Goal: Complete application form

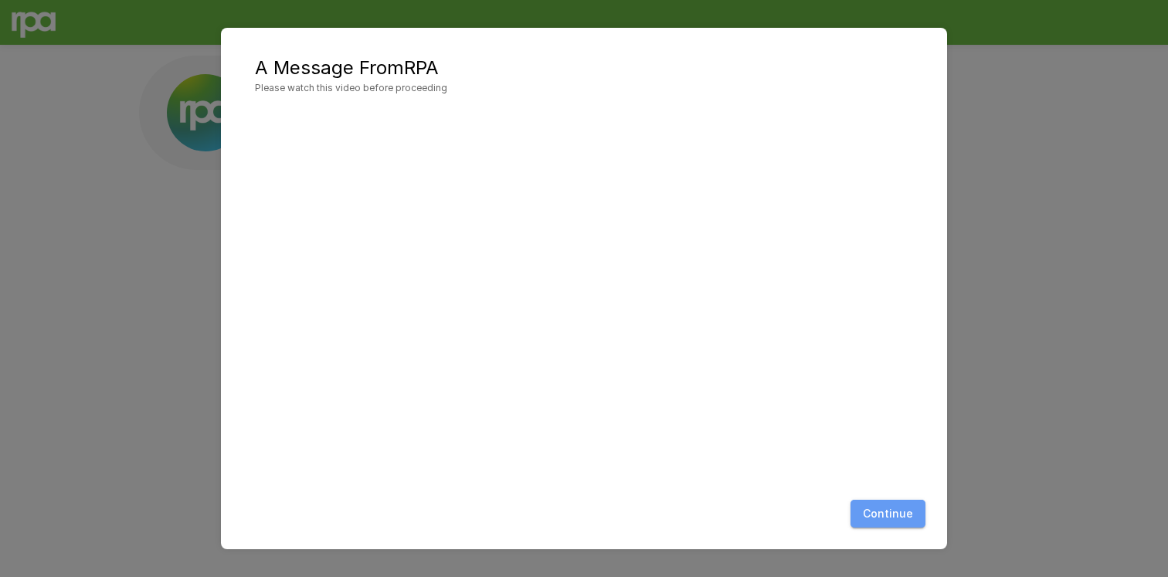
click at [889, 526] on button "Continue" at bounding box center [887, 514] width 75 height 29
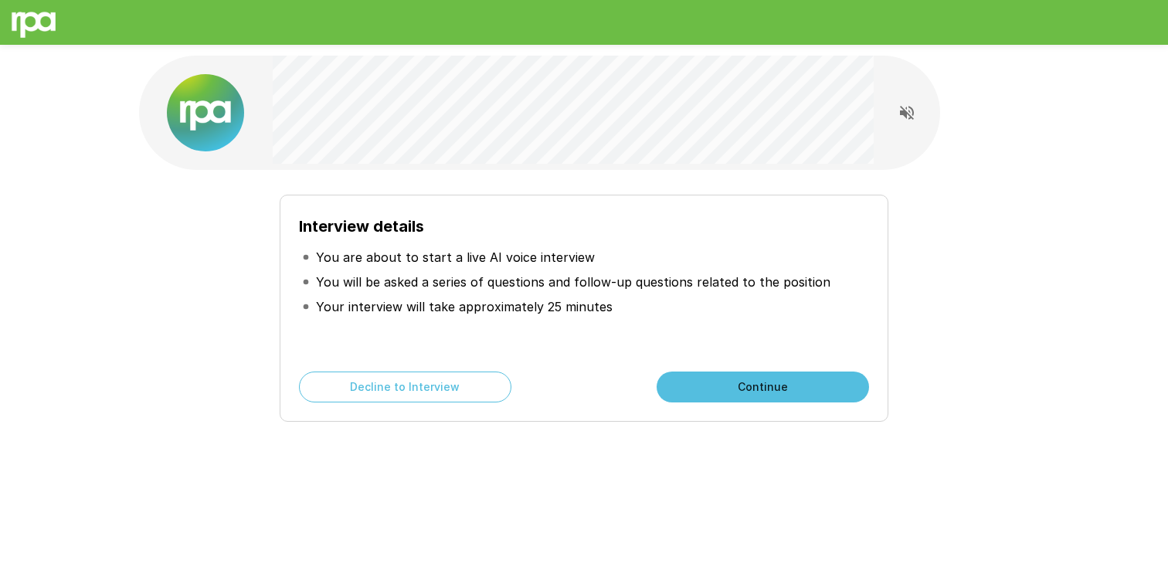
click at [769, 381] on button "Continue" at bounding box center [762, 386] width 212 height 31
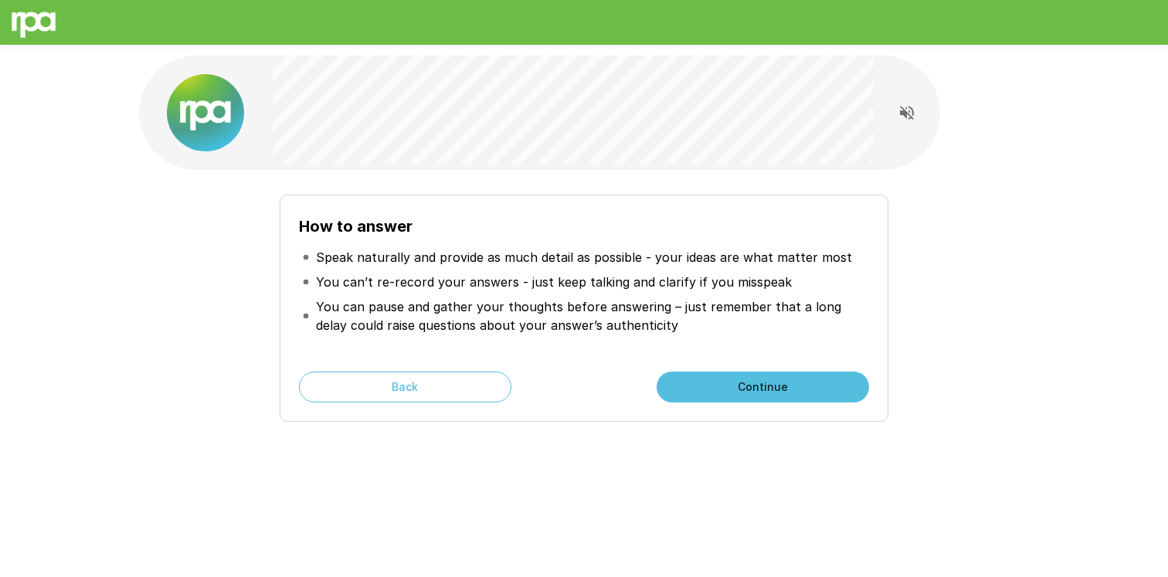
click at [734, 394] on button "Continue" at bounding box center [762, 386] width 212 height 31
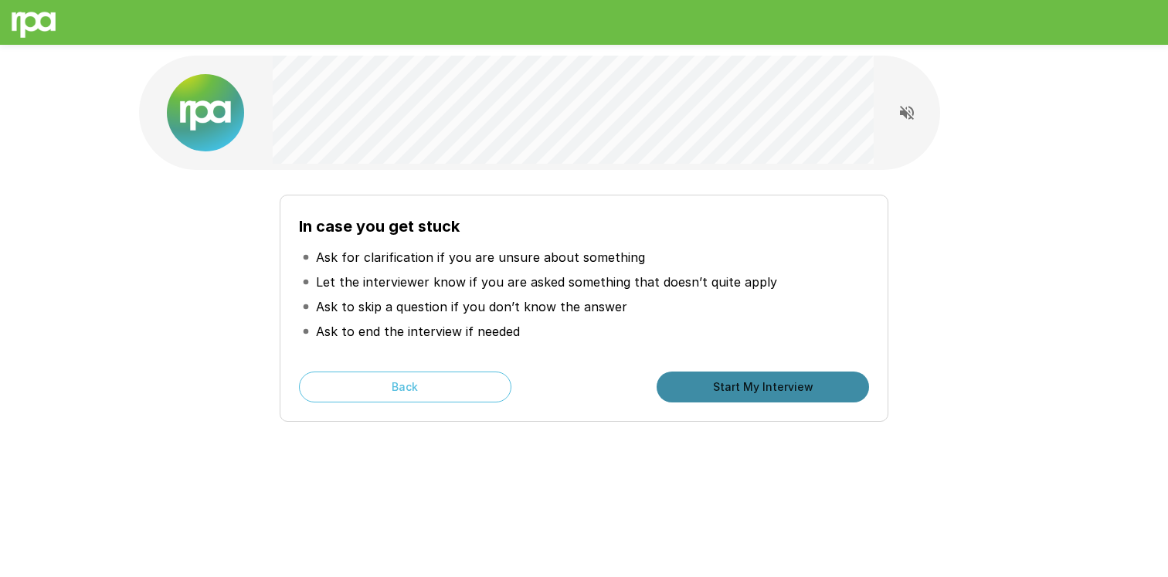
click at [775, 394] on button "Start My Interview" at bounding box center [762, 386] width 212 height 31
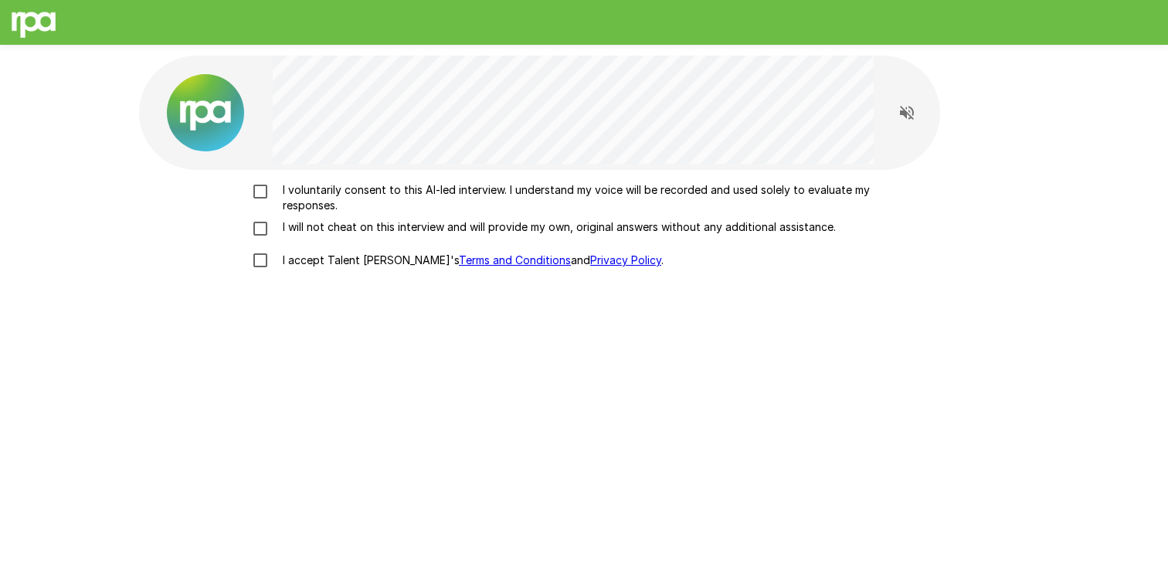
click at [411, 183] on p "I voluntarily consent to this AI-led interview. I understand my voice will be r…" at bounding box center [599, 197] width 647 height 31
click at [392, 236] on label "I will not cheat on this interview and will provide my own, original answers wi…" at bounding box center [584, 228] width 680 height 19
click at [376, 253] on p "I accept Talent Llama's Terms and Conditions and Privacy Policy ." at bounding box center [469, 260] width 387 height 15
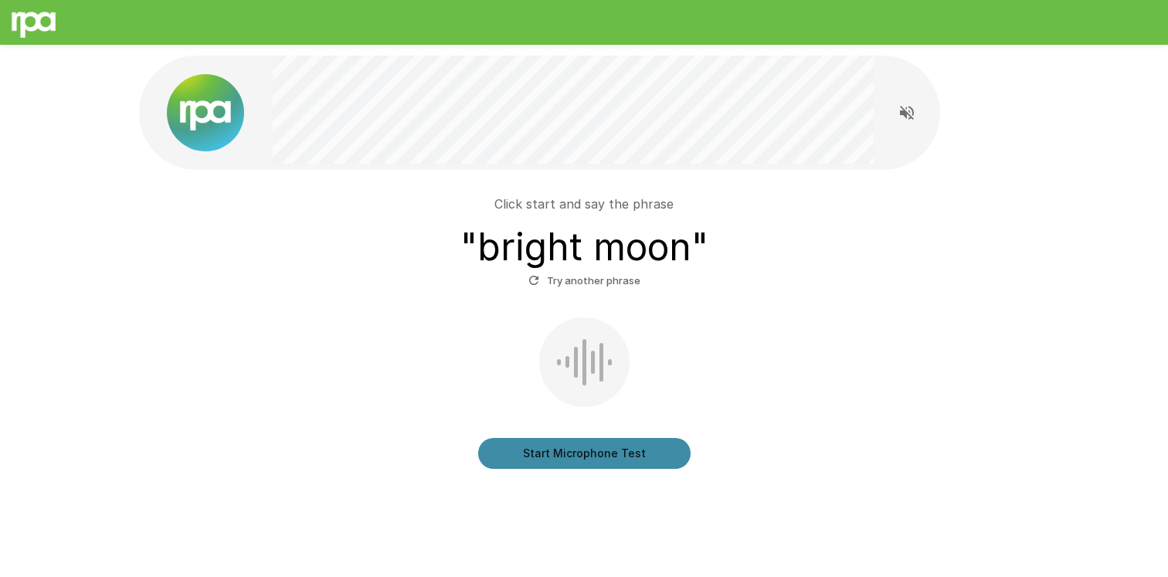
click at [560, 461] on button "Start Microphone Test" at bounding box center [584, 453] width 212 height 31
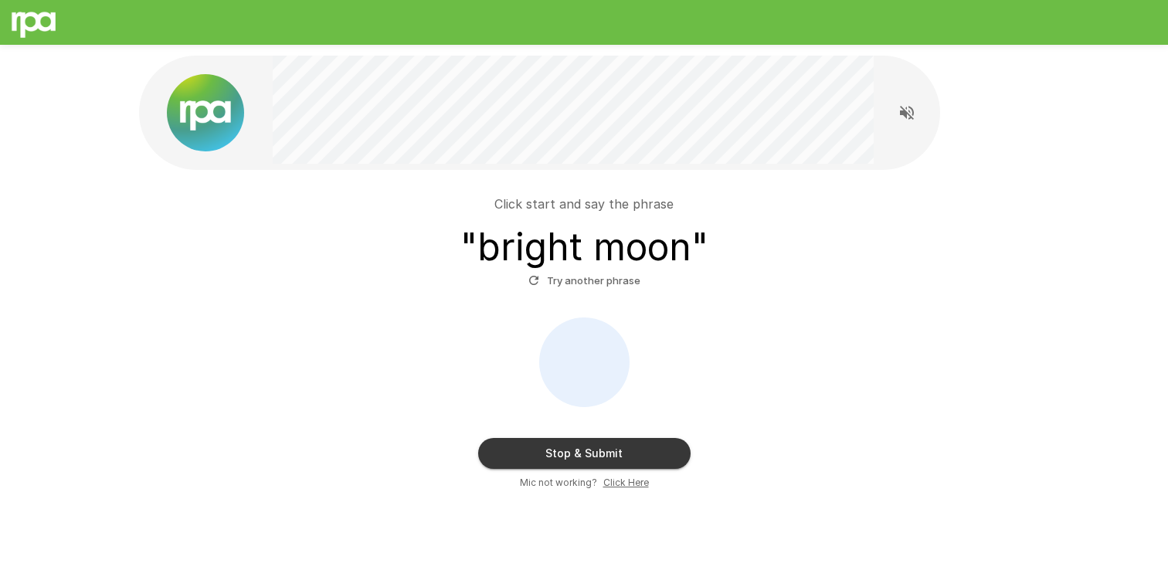
click at [560, 461] on button "Stop & Submit" at bounding box center [584, 453] width 212 height 31
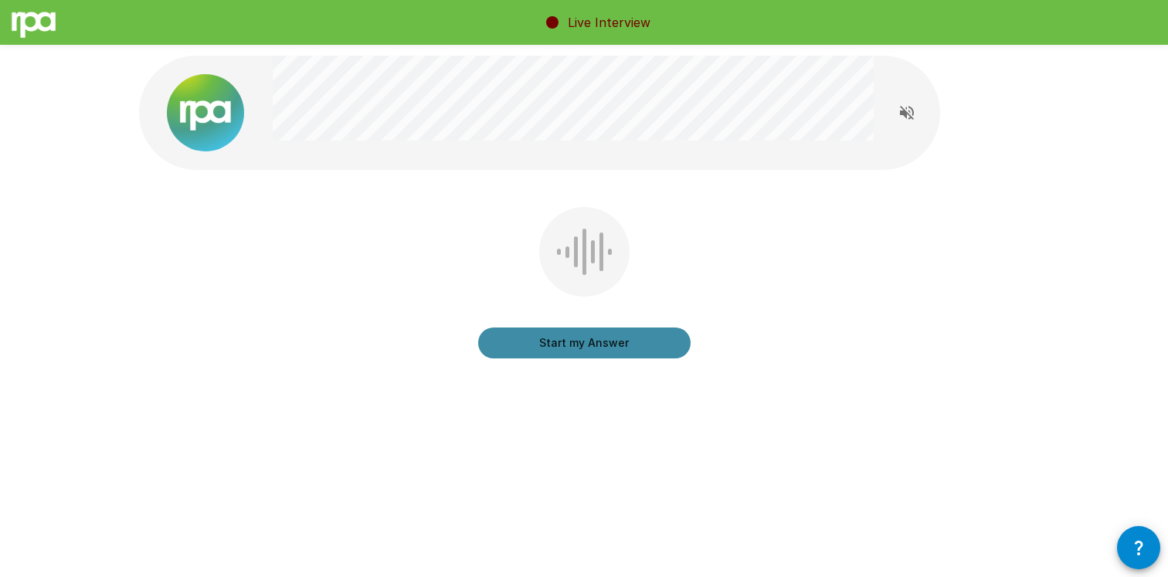
click at [639, 341] on button "Start my Answer" at bounding box center [584, 342] width 212 height 31
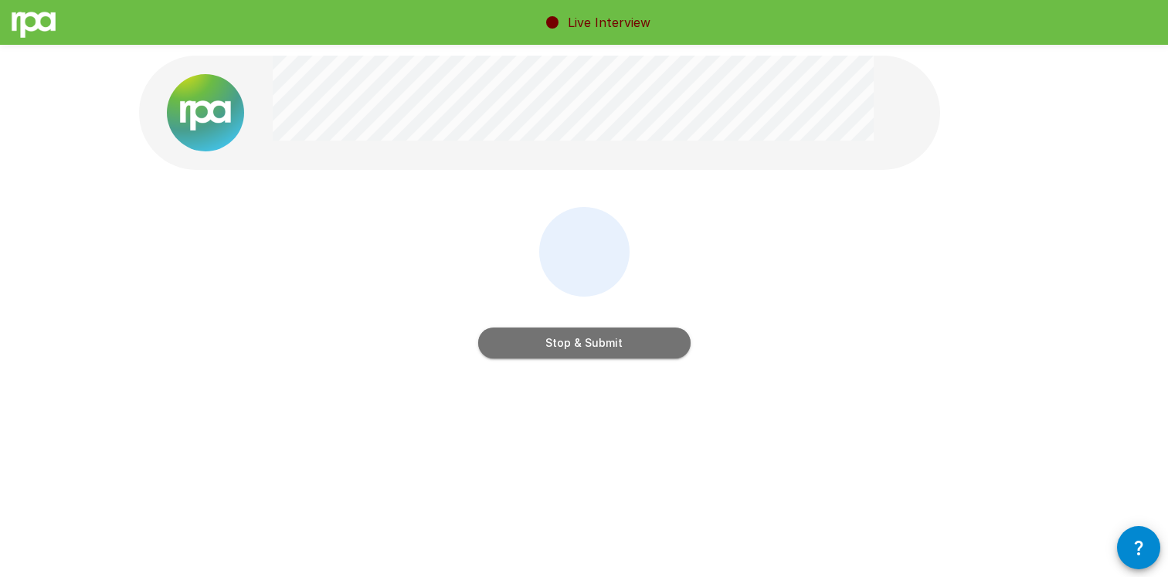
click at [639, 341] on button "Stop & Submit" at bounding box center [584, 342] width 212 height 31
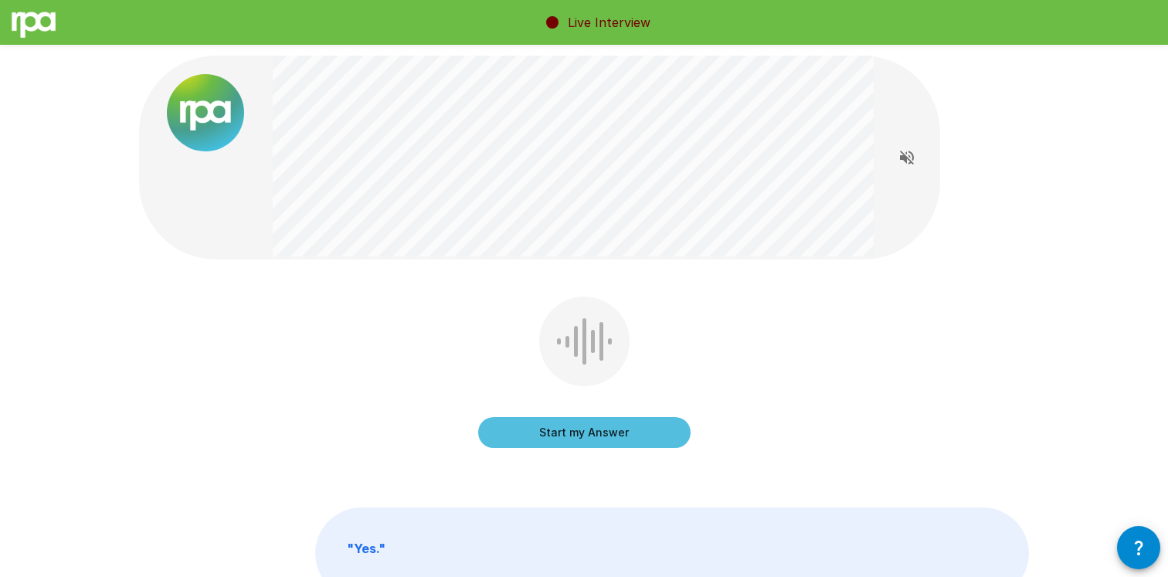
click at [623, 446] on button "Start my Answer" at bounding box center [584, 432] width 212 height 31
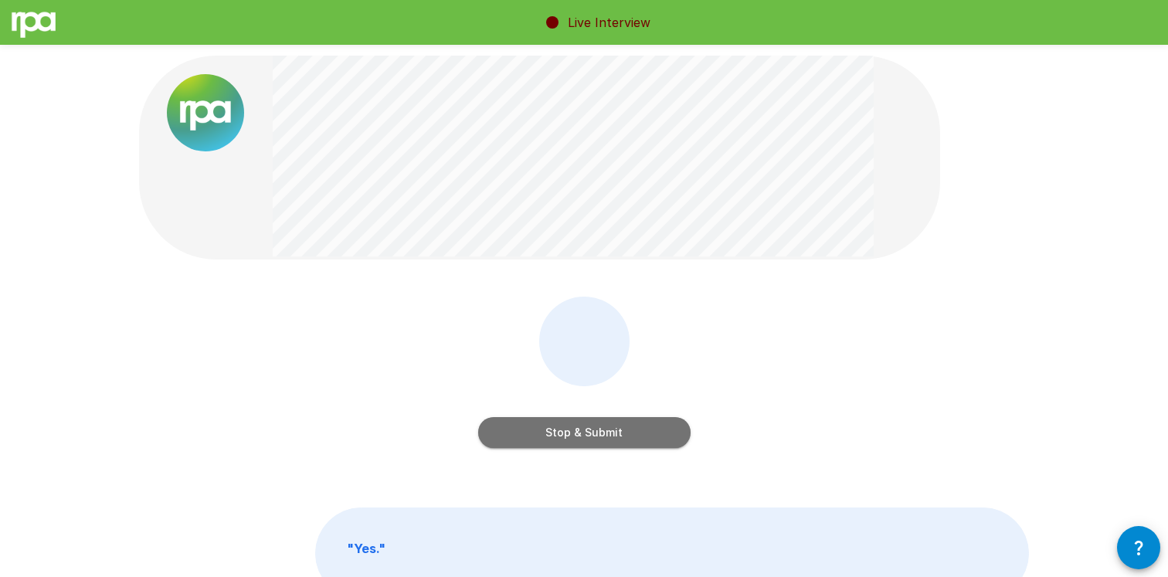
click at [623, 446] on button "Stop & Submit" at bounding box center [584, 432] width 212 height 31
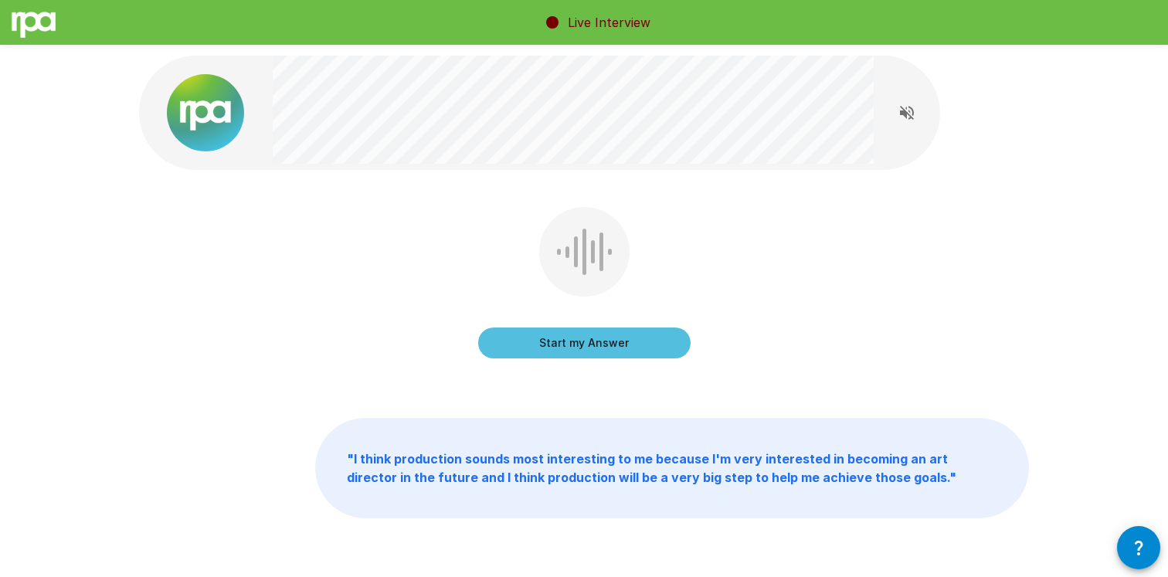
click at [609, 343] on button "Start my Answer" at bounding box center [584, 342] width 212 height 31
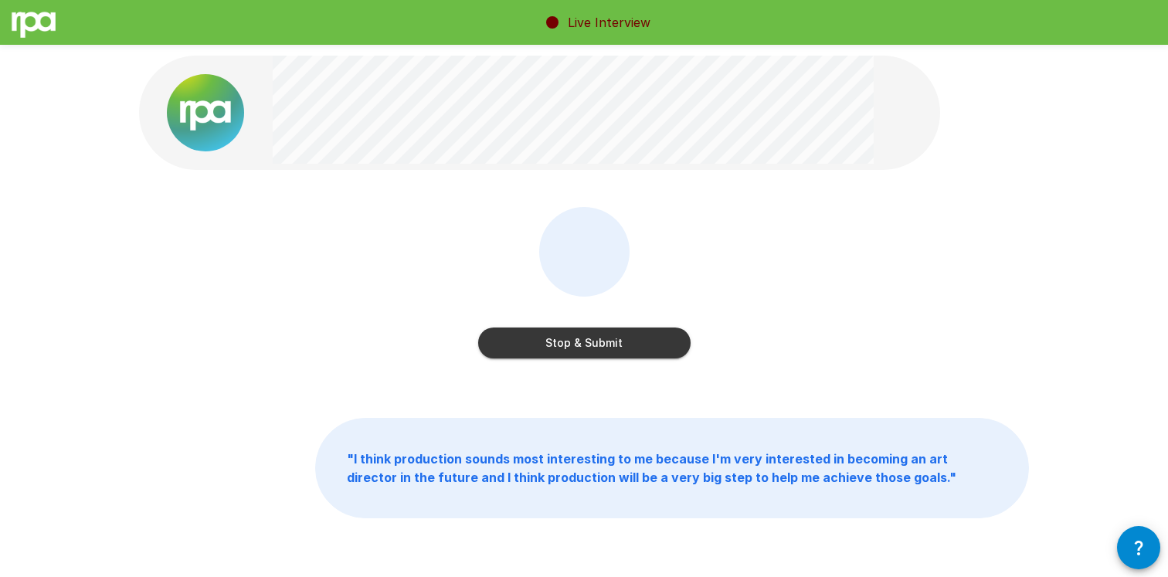
click at [609, 343] on button "Stop & Submit" at bounding box center [584, 342] width 212 height 31
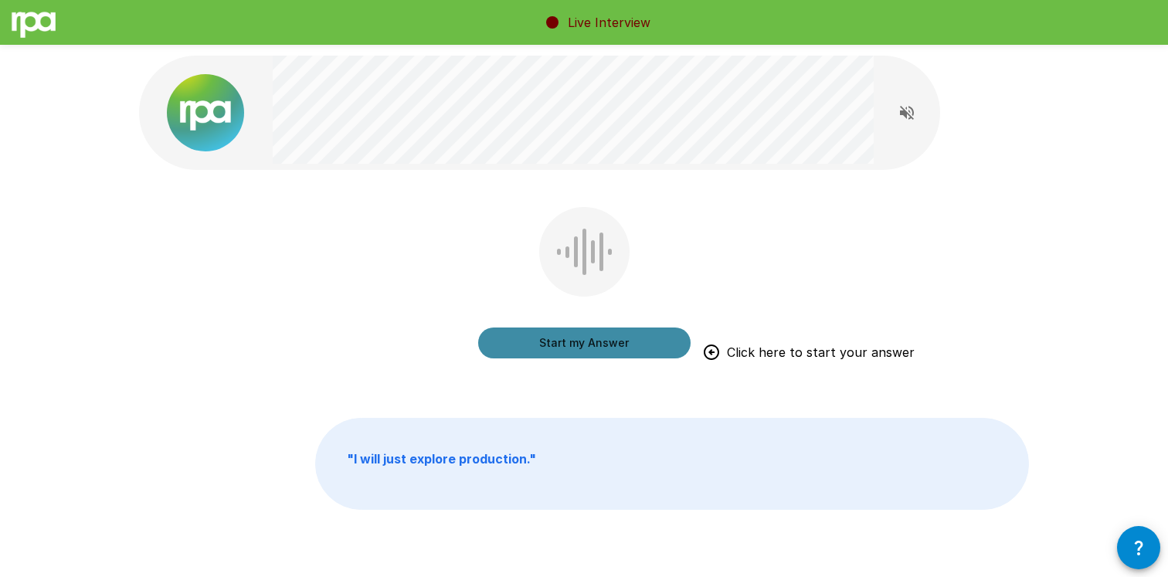
click at [605, 345] on button "Start my Answer" at bounding box center [584, 342] width 212 height 31
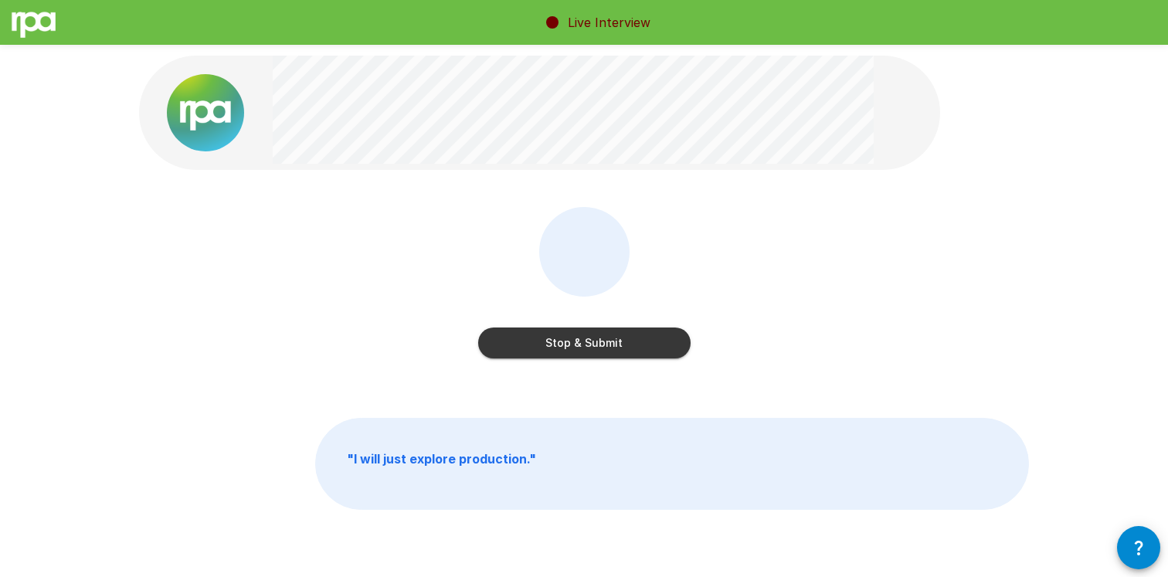
click at [605, 345] on button "Stop & Submit" at bounding box center [584, 342] width 212 height 31
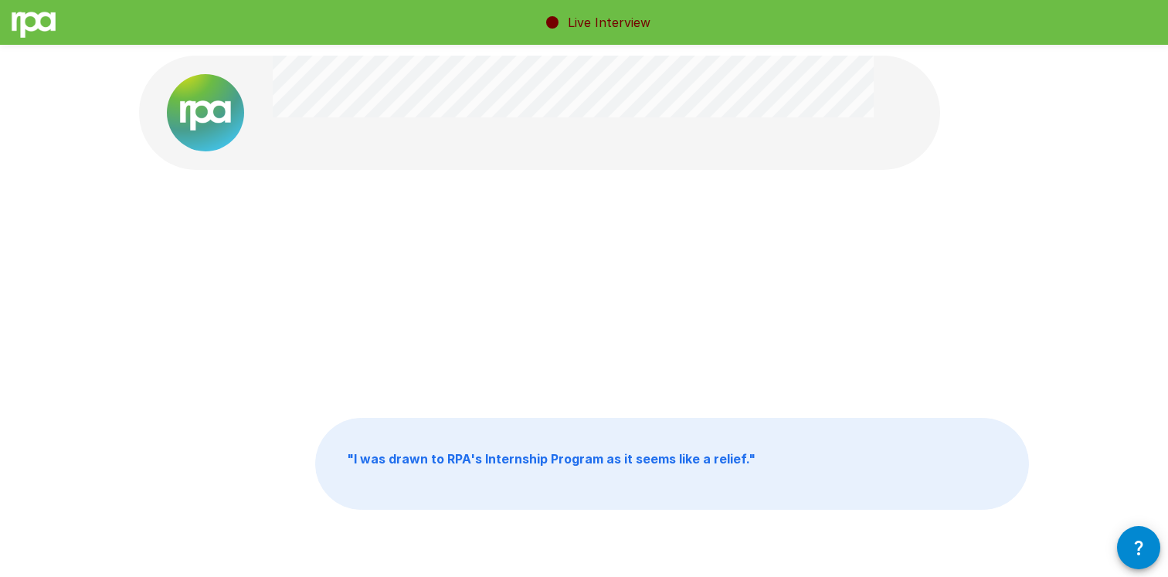
drag, startPoint x: 420, startPoint y: 450, endPoint x: 440, endPoint y: 449, distance: 20.1
click at [440, 448] on p "" I was drawn to RPA's Internship Program as it seems like a relief. "" at bounding box center [672, 464] width 712 height 90
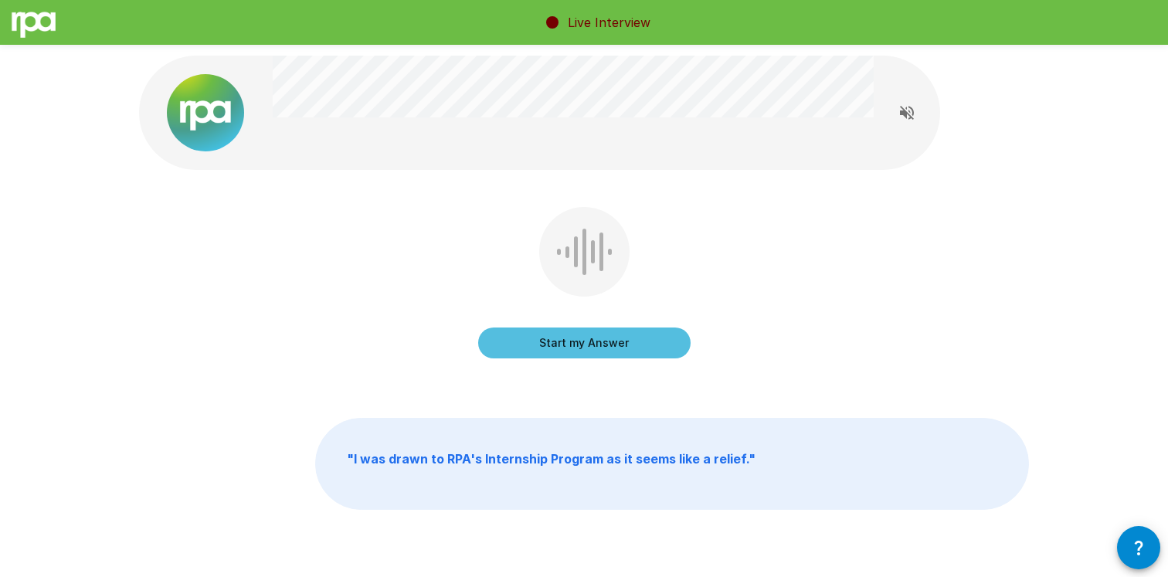
click at [533, 361] on div "Start my Answer" at bounding box center [584, 286] width 212 height 158
click at [525, 353] on button "Start my Answer" at bounding box center [584, 342] width 212 height 31
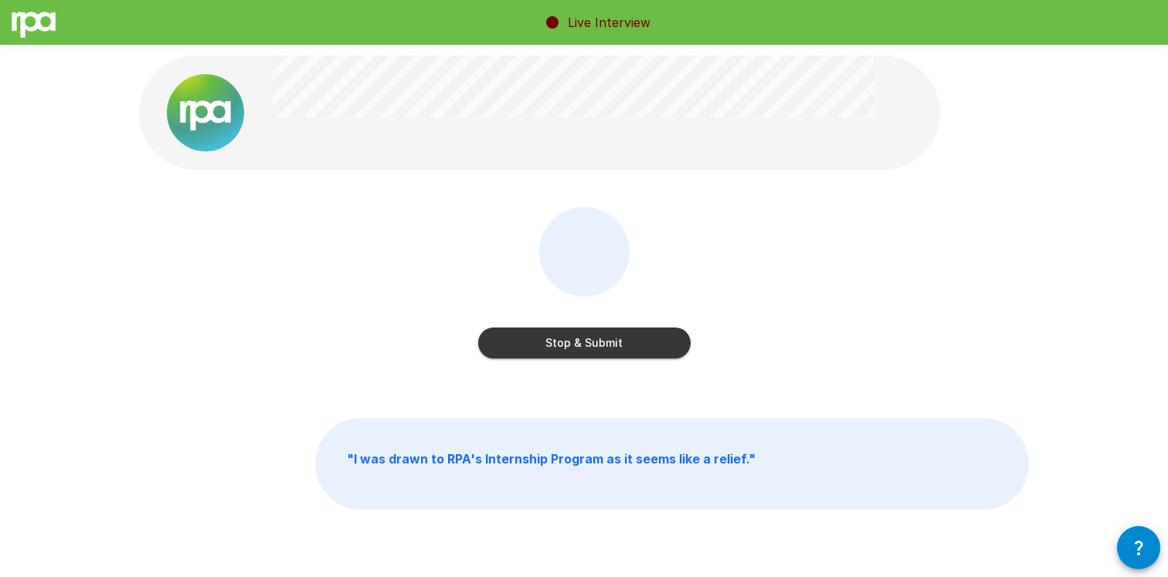
click at [525, 353] on button "Stop & Submit" at bounding box center [584, 342] width 212 height 31
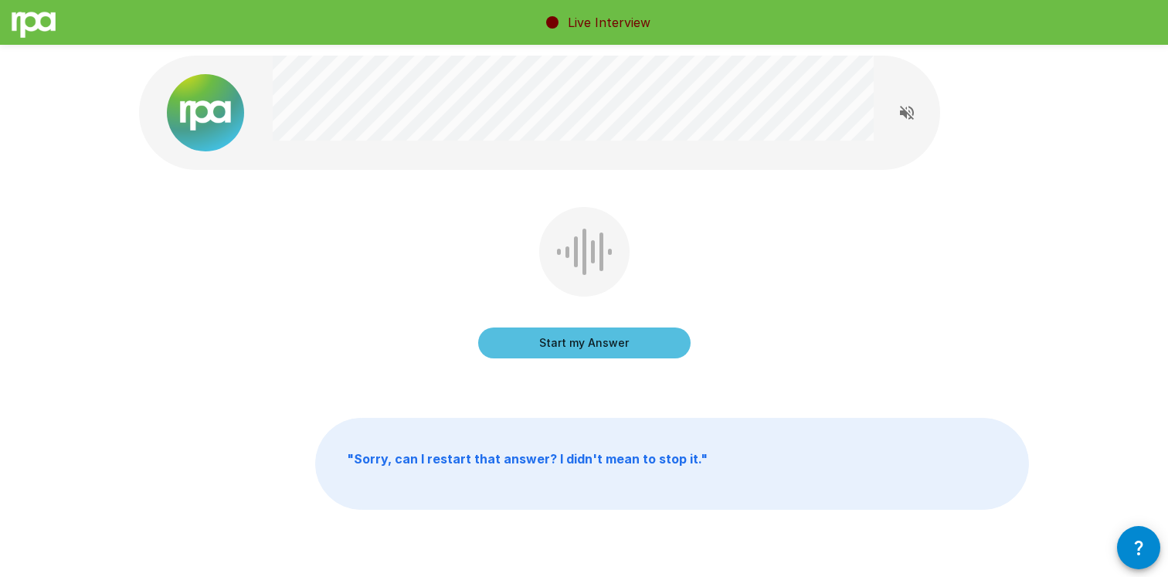
click at [612, 332] on button "Start my Answer" at bounding box center [584, 342] width 212 height 31
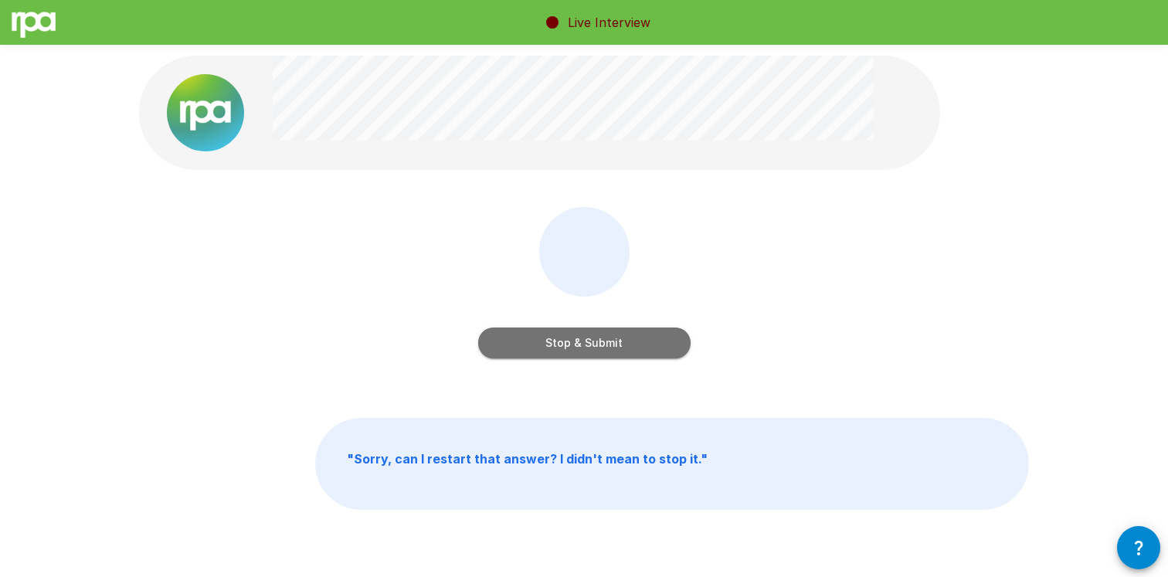
click at [612, 332] on button "Stop & Submit" at bounding box center [584, 342] width 212 height 31
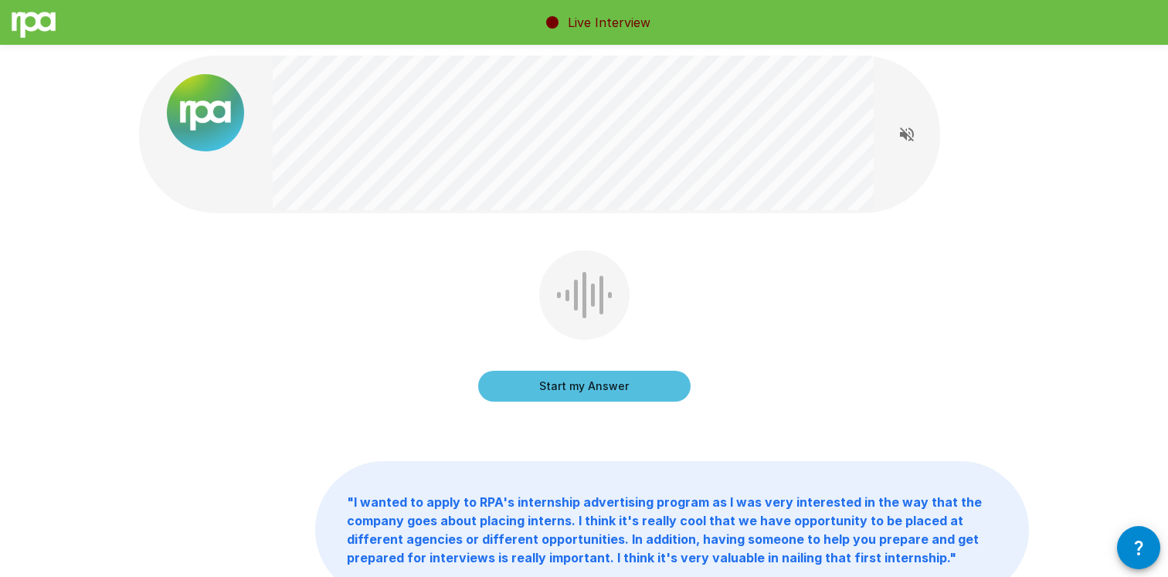
click at [608, 398] on button "Start my Answer" at bounding box center [584, 386] width 212 height 31
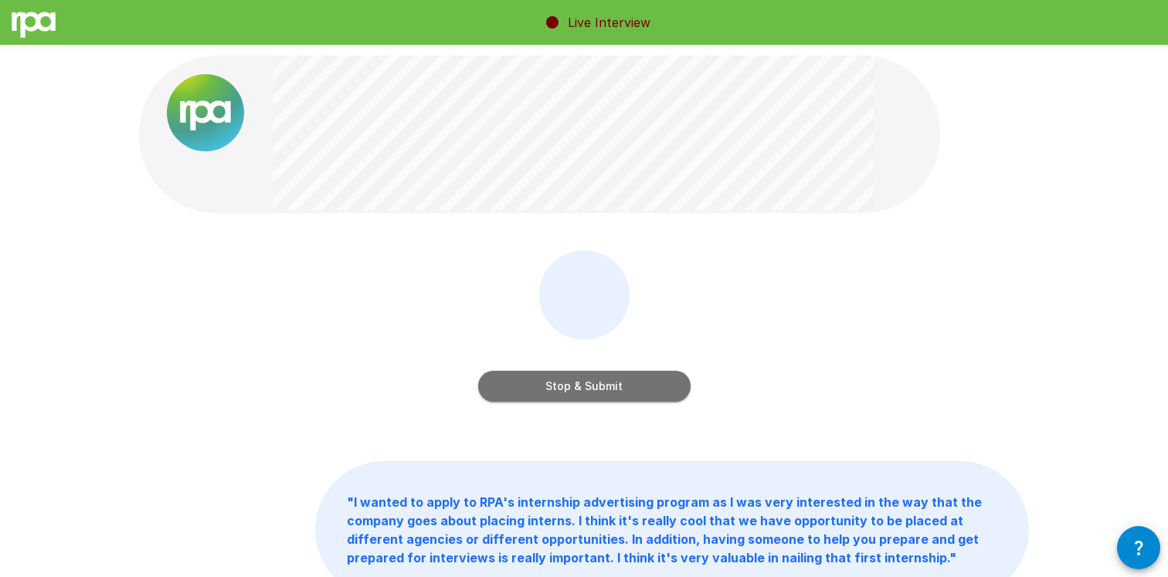
click at [608, 398] on button "Stop & Submit" at bounding box center [584, 386] width 212 height 31
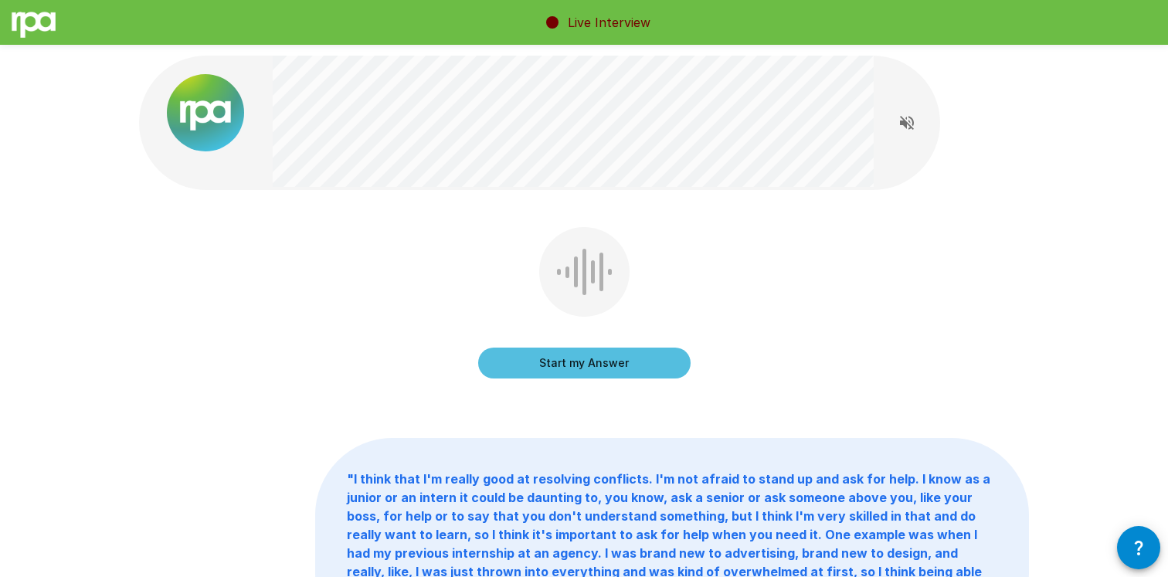
click at [610, 367] on button "Start my Answer" at bounding box center [584, 363] width 212 height 31
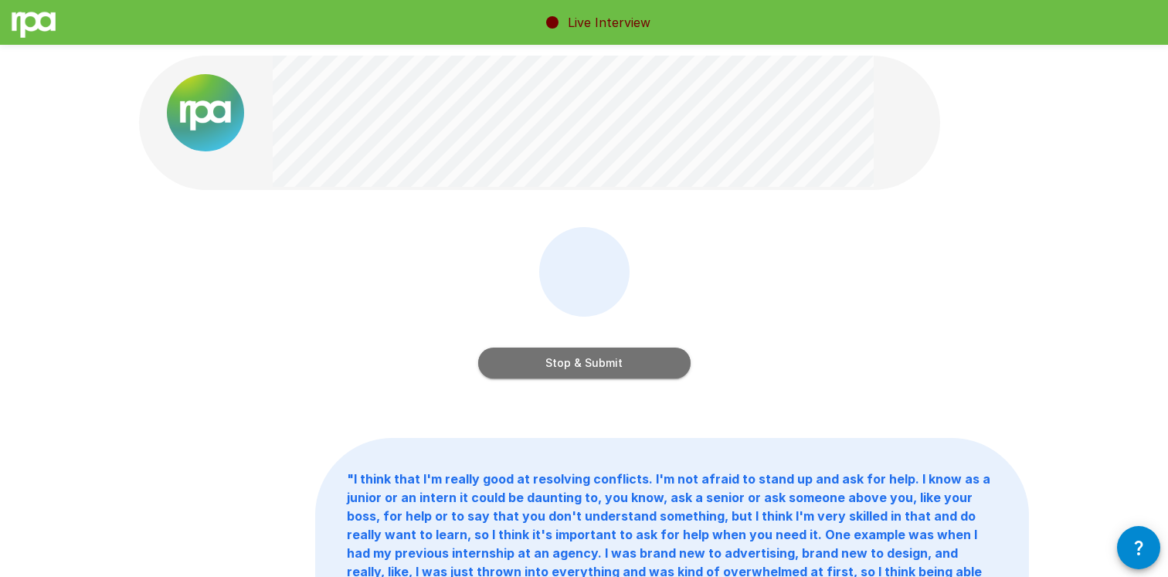
click at [605, 358] on button "Stop & Submit" at bounding box center [584, 363] width 212 height 31
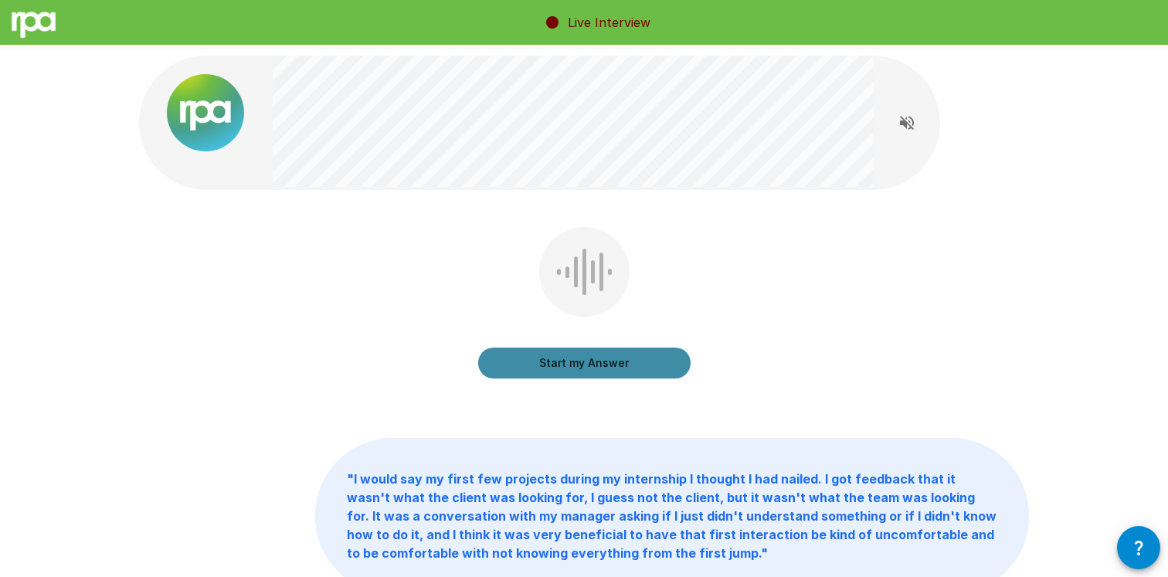
click at [605, 358] on button "Start my Answer" at bounding box center [584, 363] width 212 height 31
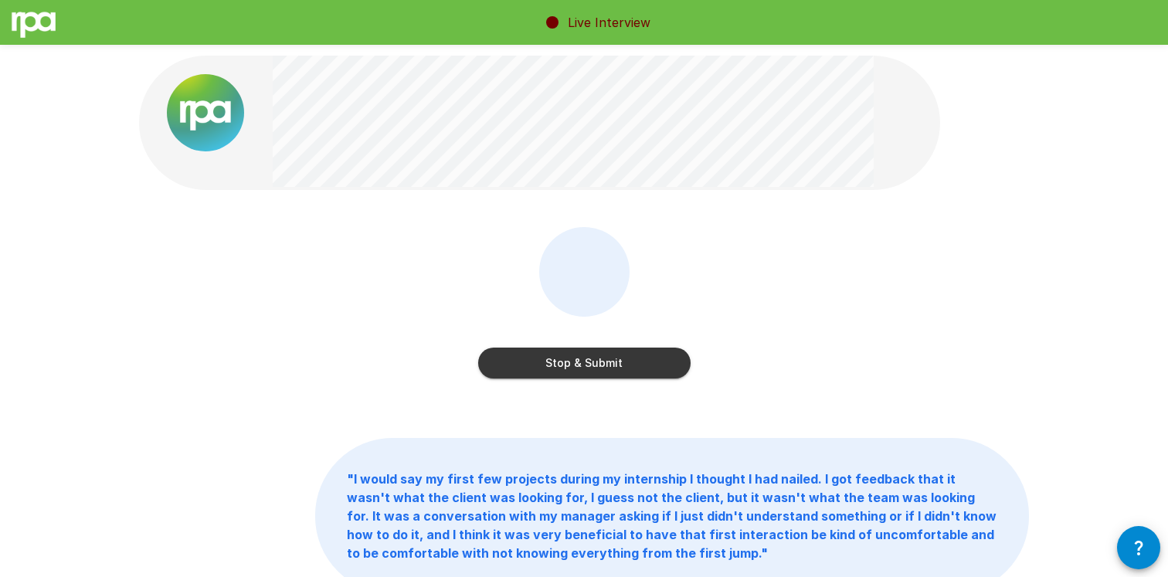
click at [605, 359] on button "Stop & Submit" at bounding box center [584, 363] width 212 height 31
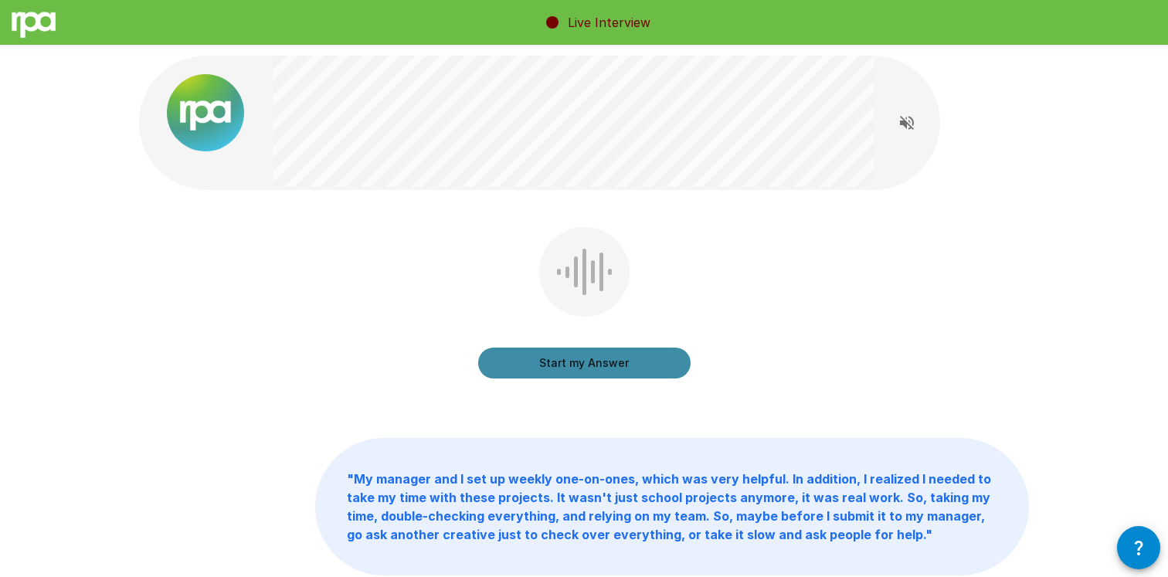
click at [605, 359] on button "Start my Answer" at bounding box center [584, 363] width 212 height 31
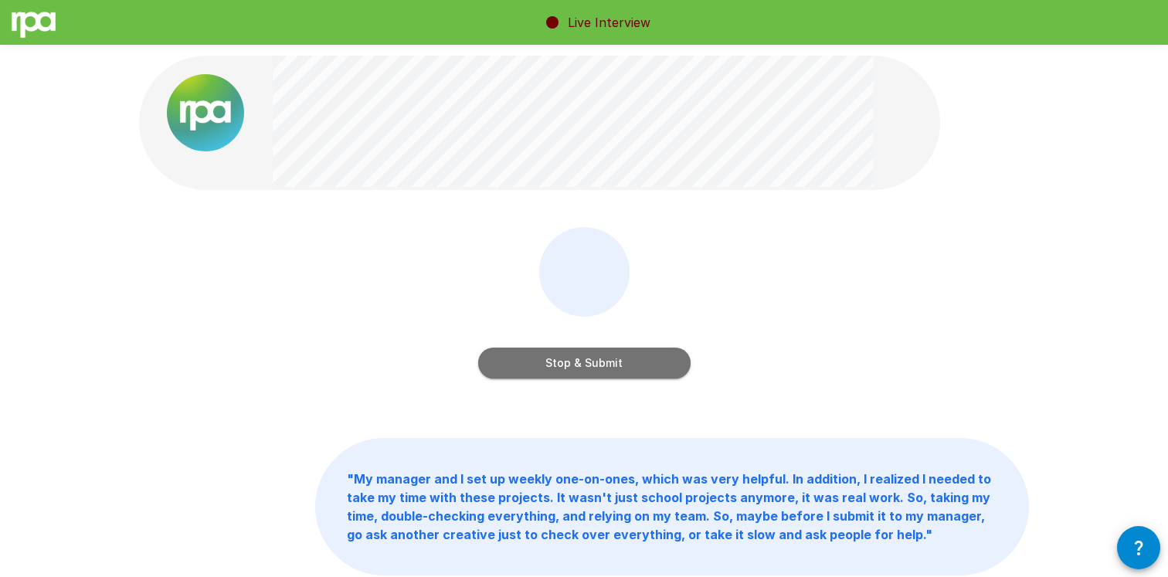
click at [605, 359] on button "Stop & Submit" at bounding box center [584, 363] width 212 height 31
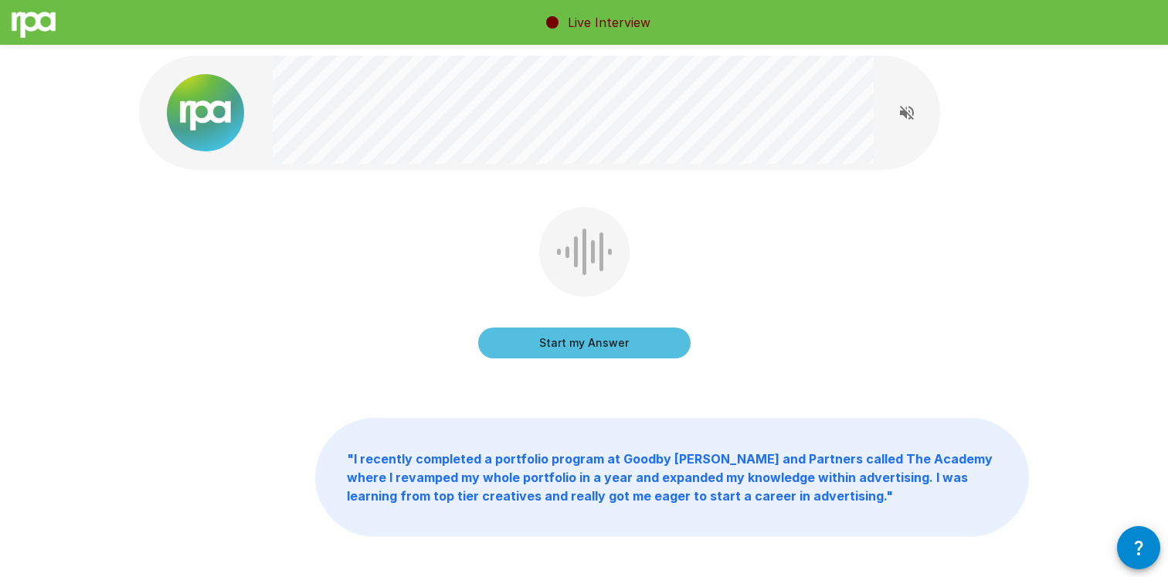
click at [580, 338] on button "Start my Answer" at bounding box center [584, 342] width 212 height 31
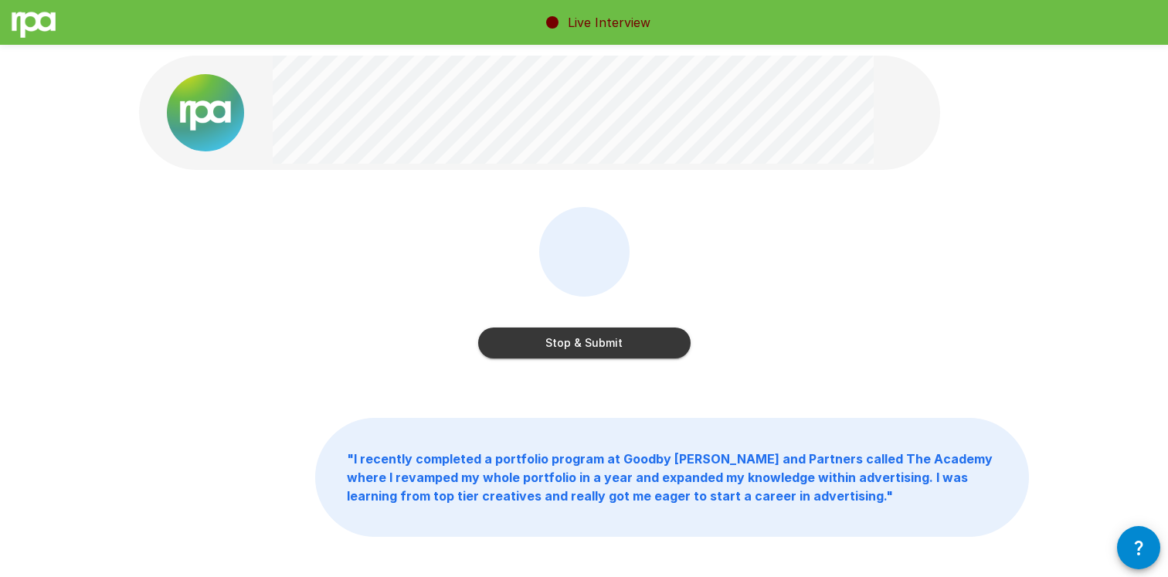
click at [580, 338] on button "Stop & Submit" at bounding box center [584, 342] width 212 height 31
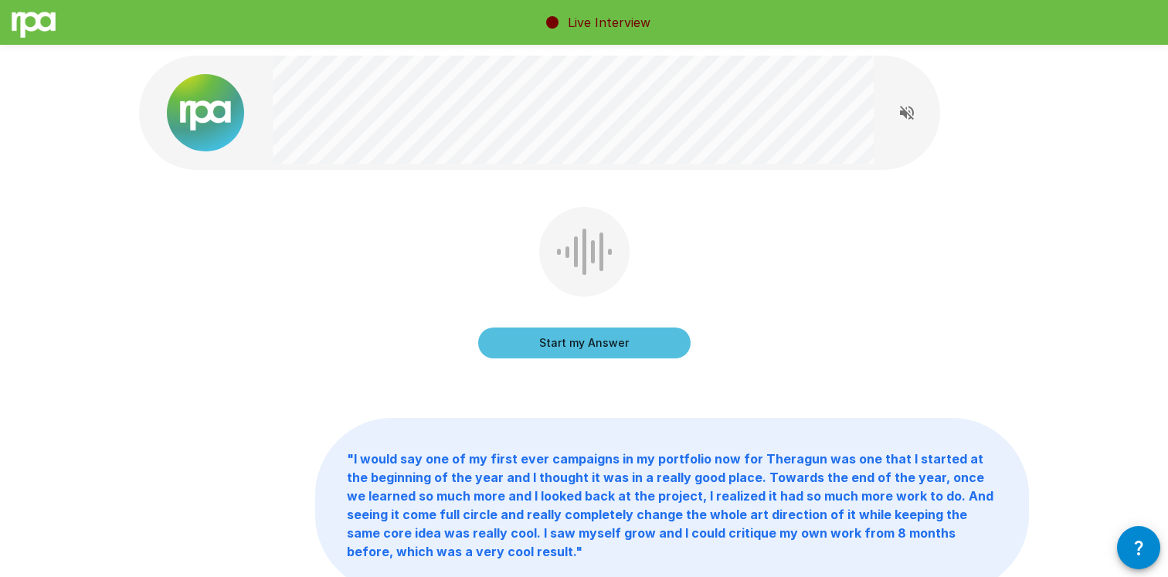
click at [580, 338] on button "Start my Answer" at bounding box center [584, 342] width 212 height 31
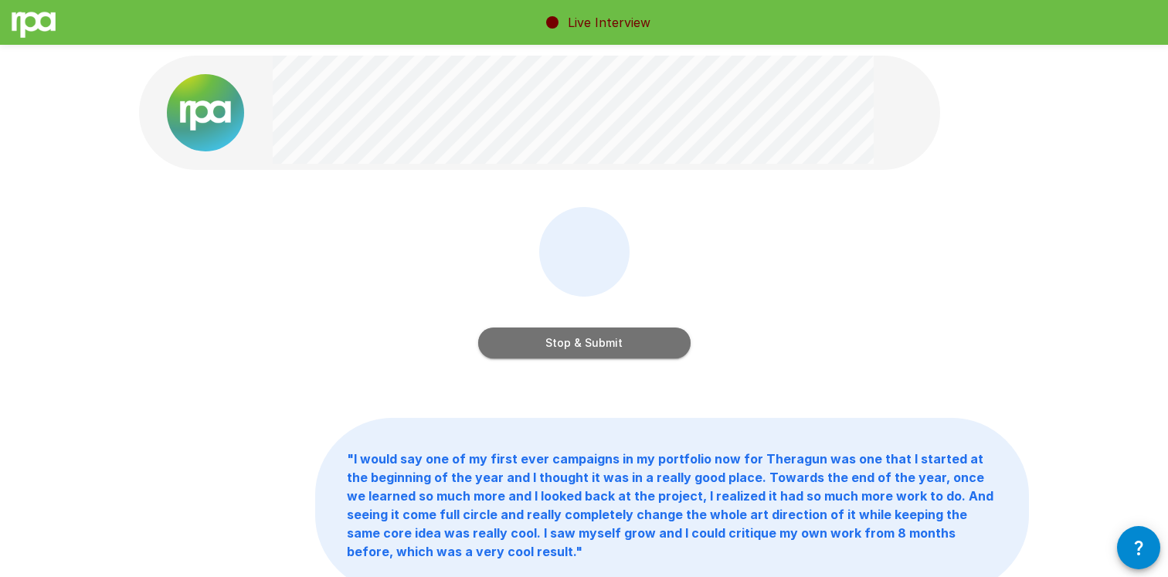
click at [580, 338] on button "Stop & Submit" at bounding box center [584, 342] width 212 height 31
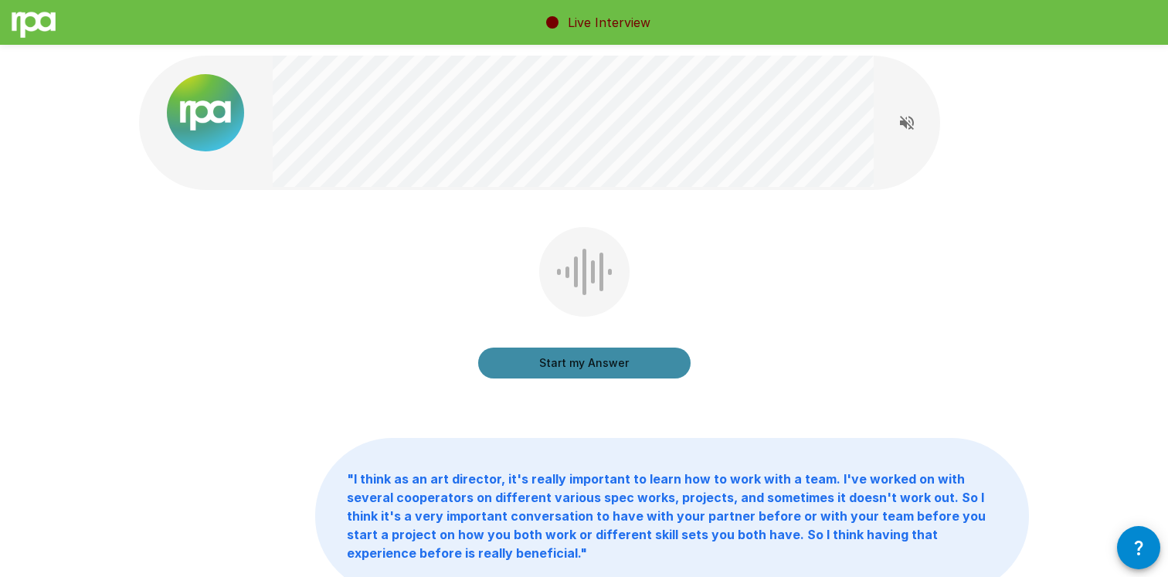
click at [594, 359] on button "Start my Answer" at bounding box center [584, 363] width 212 height 31
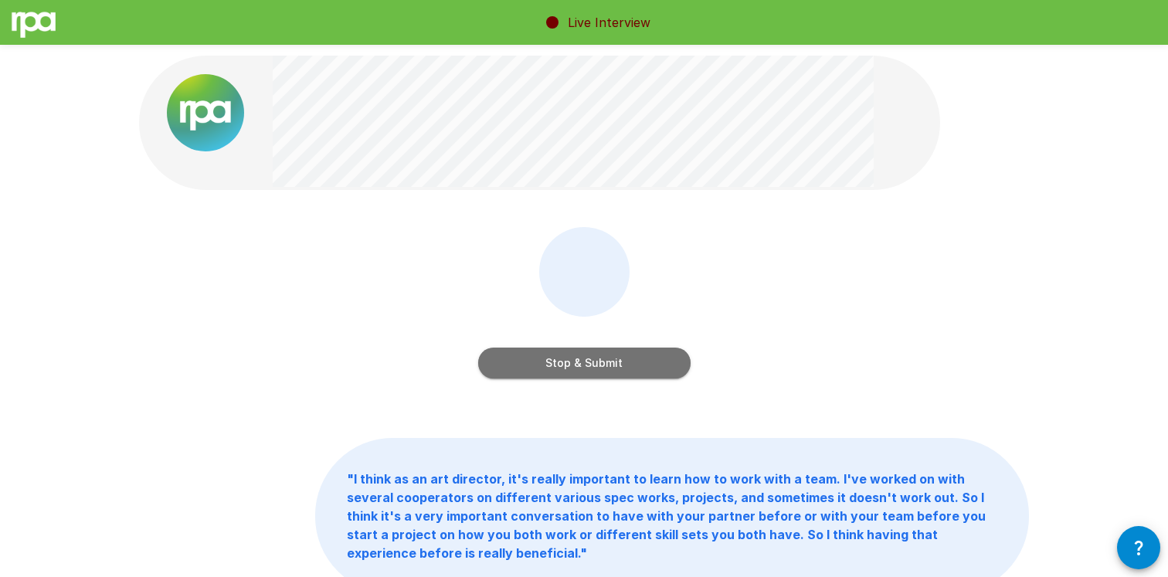
click at [595, 359] on button "Stop & Submit" at bounding box center [584, 363] width 212 height 31
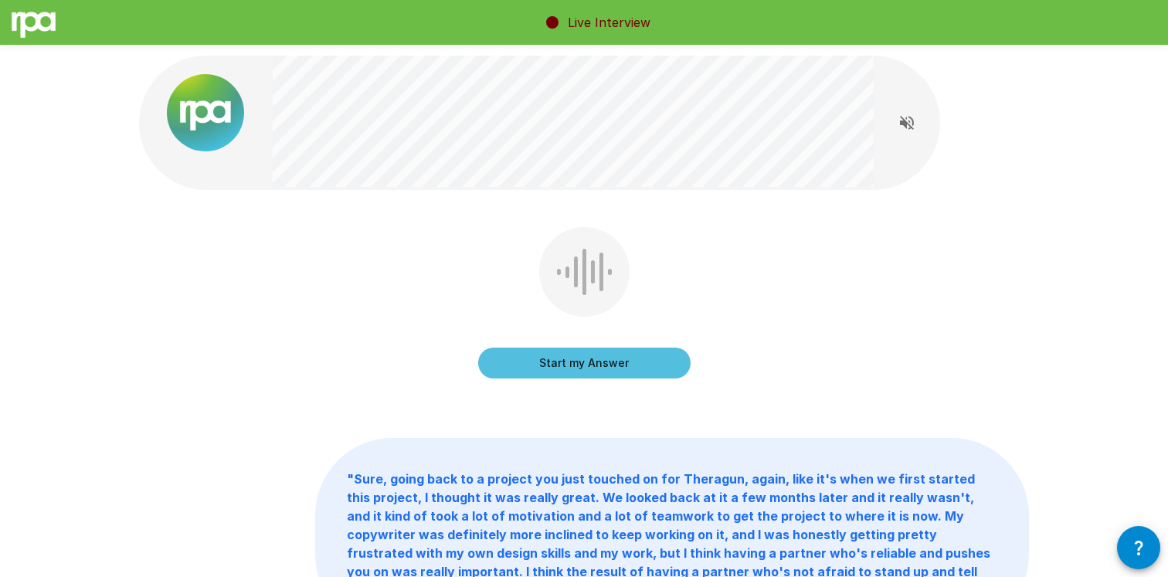
click at [595, 359] on button "Start my Answer" at bounding box center [584, 363] width 212 height 31
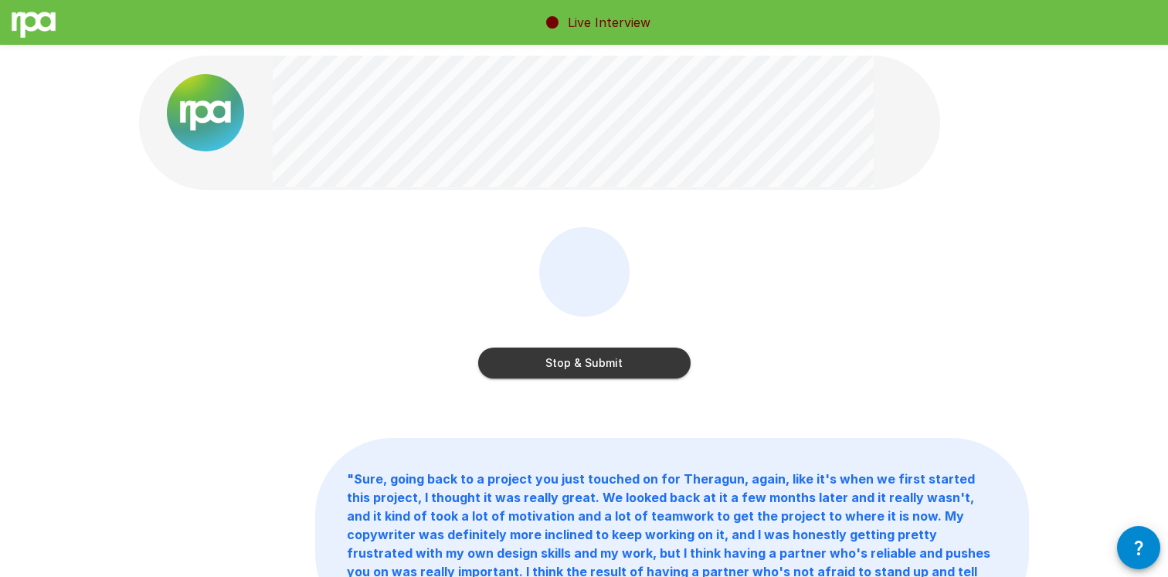
click at [595, 359] on button "Stop & Submit" at bounding box center [584, 363] width 212 height 31
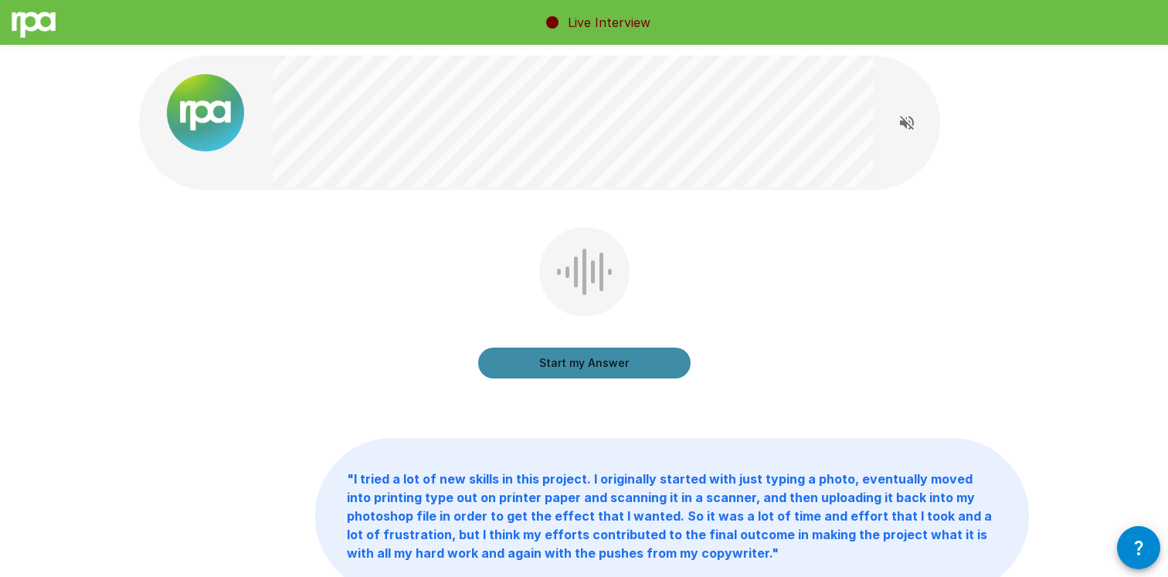
click at [595, 359] on button "Start my Answer" at bounding box center [584, 363] width 212 height 31
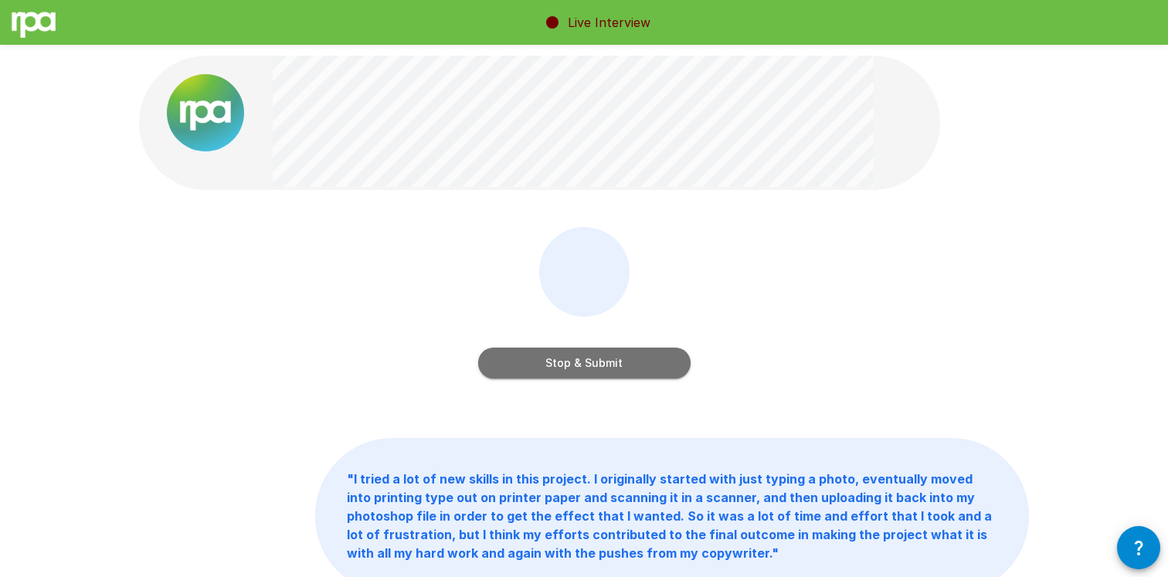
click at [595, 359] on button "Stop & Submit" at bounding box center [584, 363] width 212 height 31
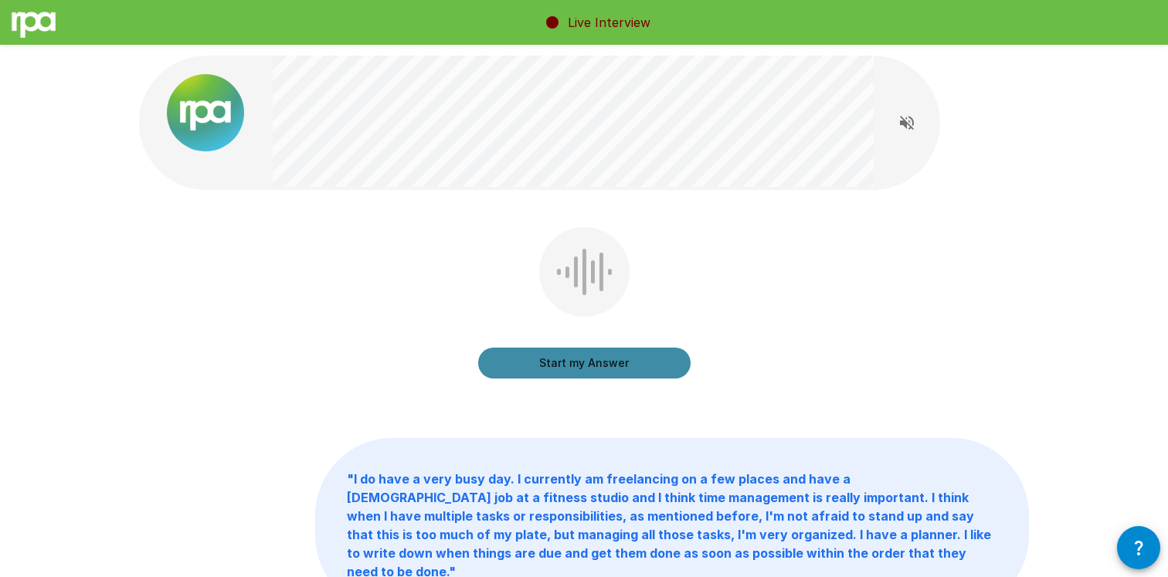
click at [595, 359] on button "Start my Answer" at bounding box center [584, 363] width 212 height 31
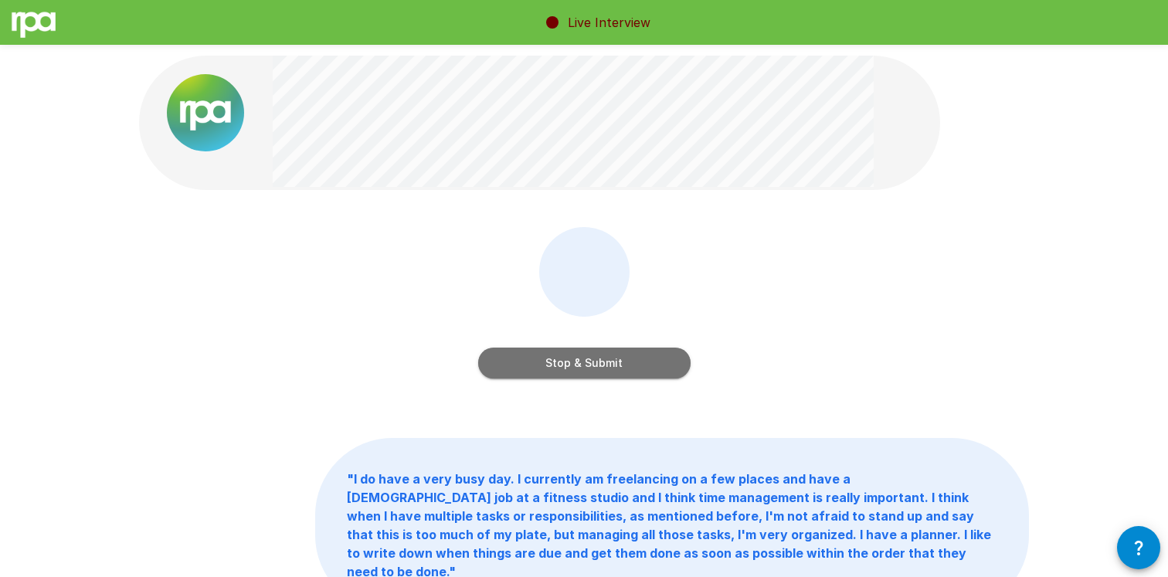
click at [595, 359] on button "Stop & Submit" at bounding box center [584, 363] width 212 height 31
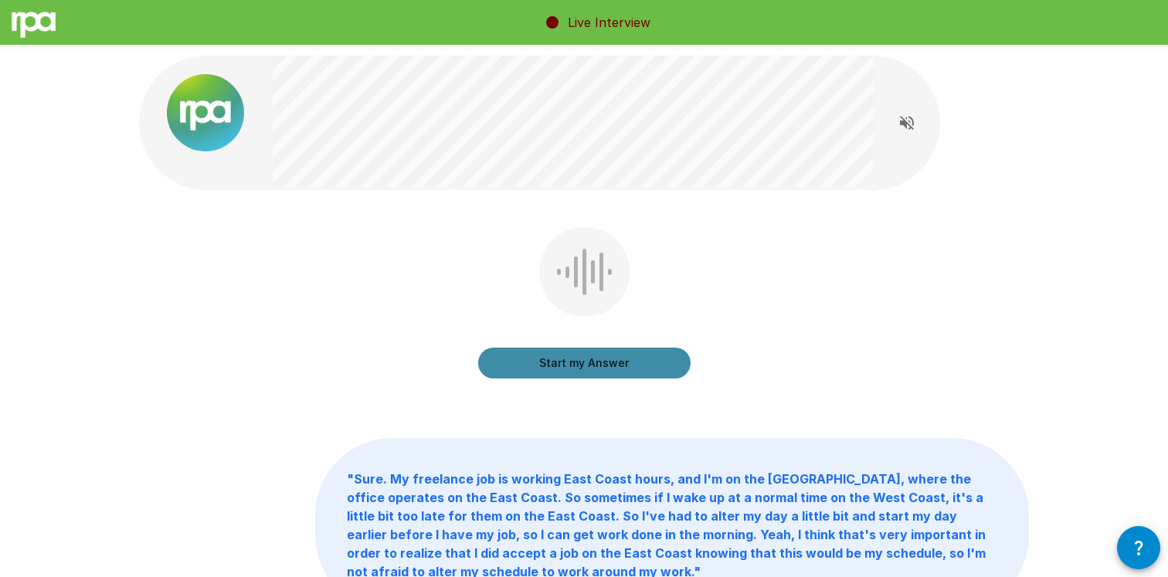
click at [595, 359] on button "Start my Answer" at bounding box center [584, 363] width 212 height 31
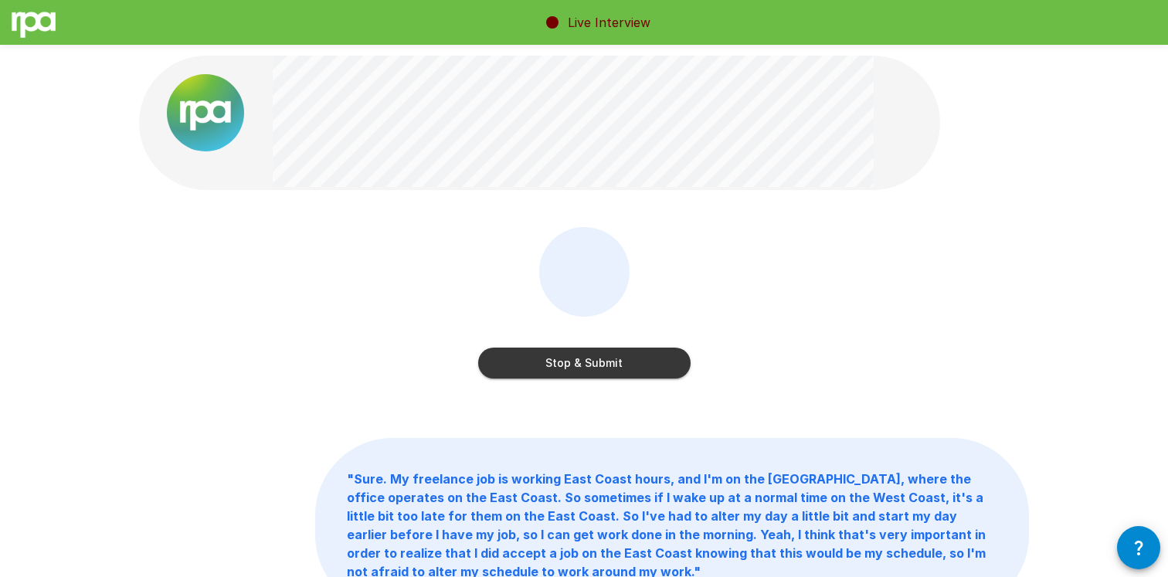
click at [595, 359] on button "Stop & Submit" at bounding box center [584, 363] width 212 height 31
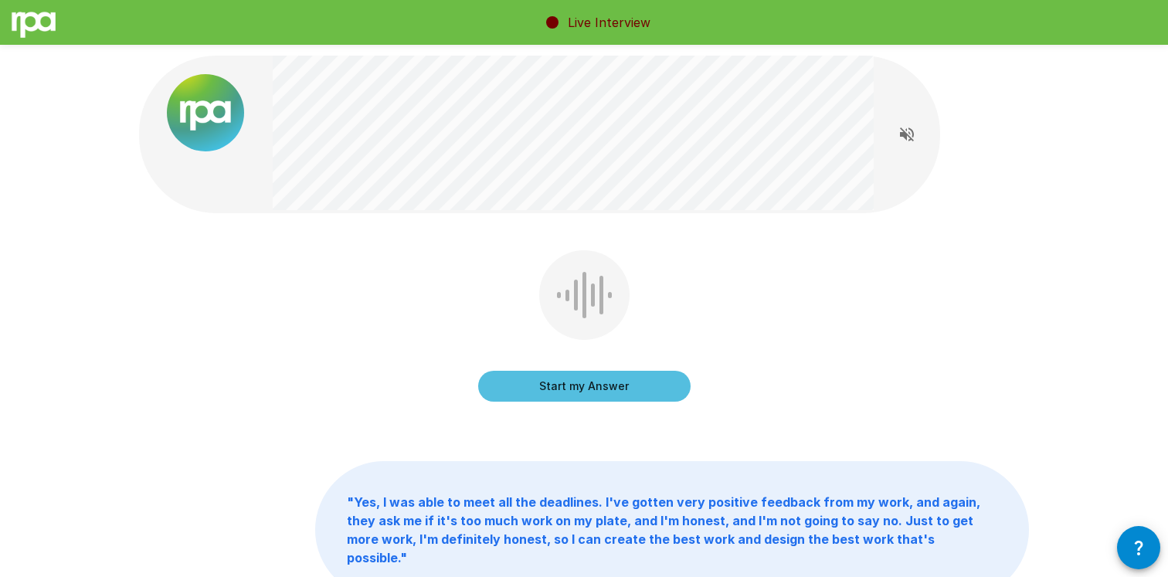
click at [619, 375] on button "Start my Answer" at bounding box center [584, 386] width 212 height 31
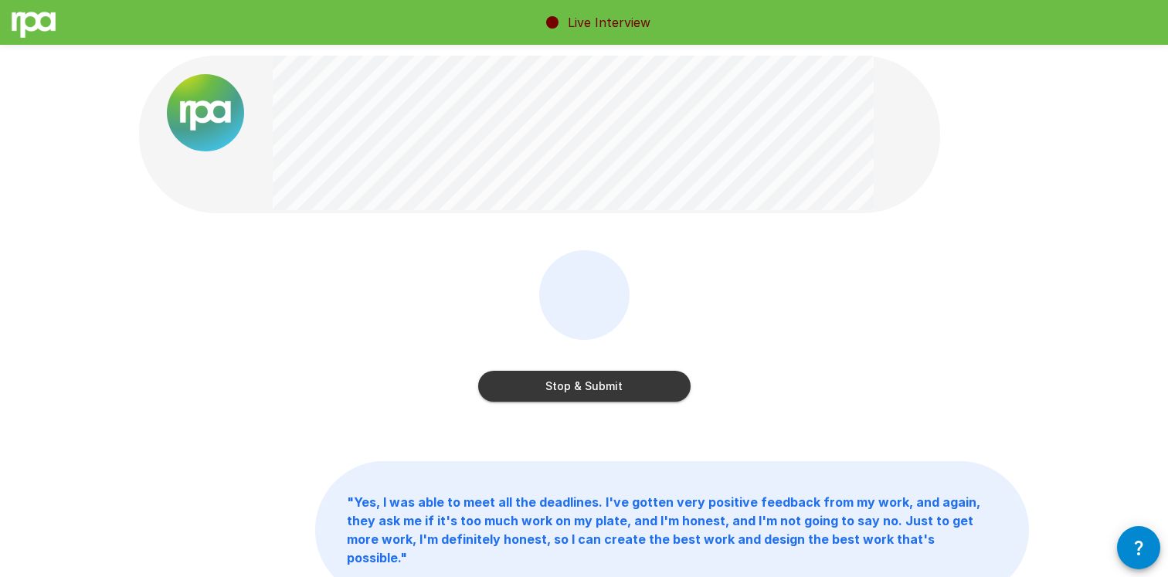
click at [619, 375] on button "Stop & Submit" at bounding box center [584, 386] width 212 height 31
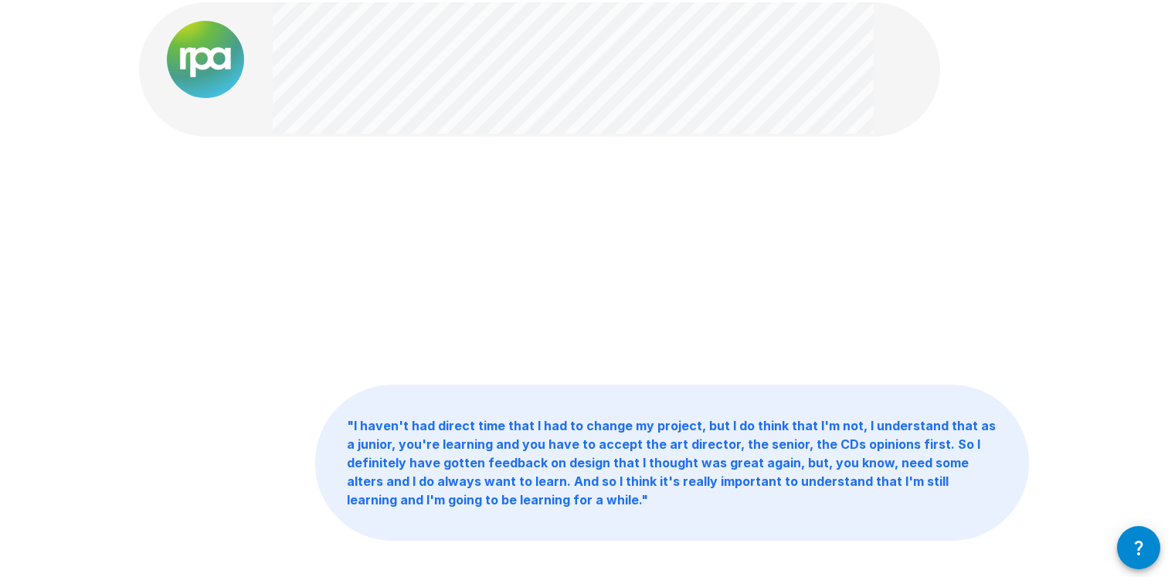
scroll to position [42, 0]
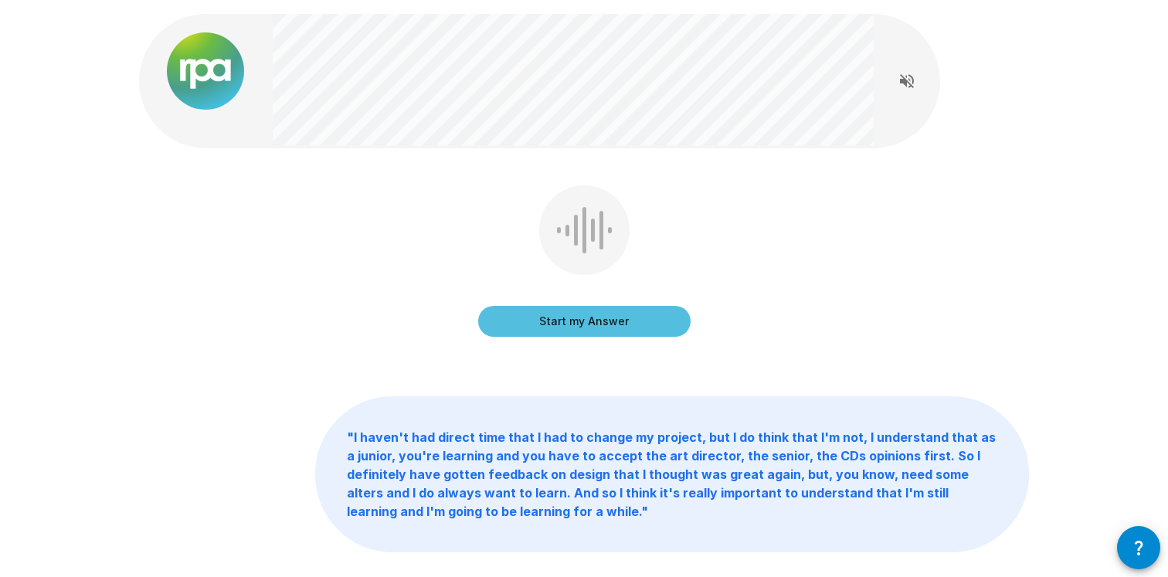
click at [610, 334] on button "Start my Answer" at bounding box center [584, 321] width 212 height 31
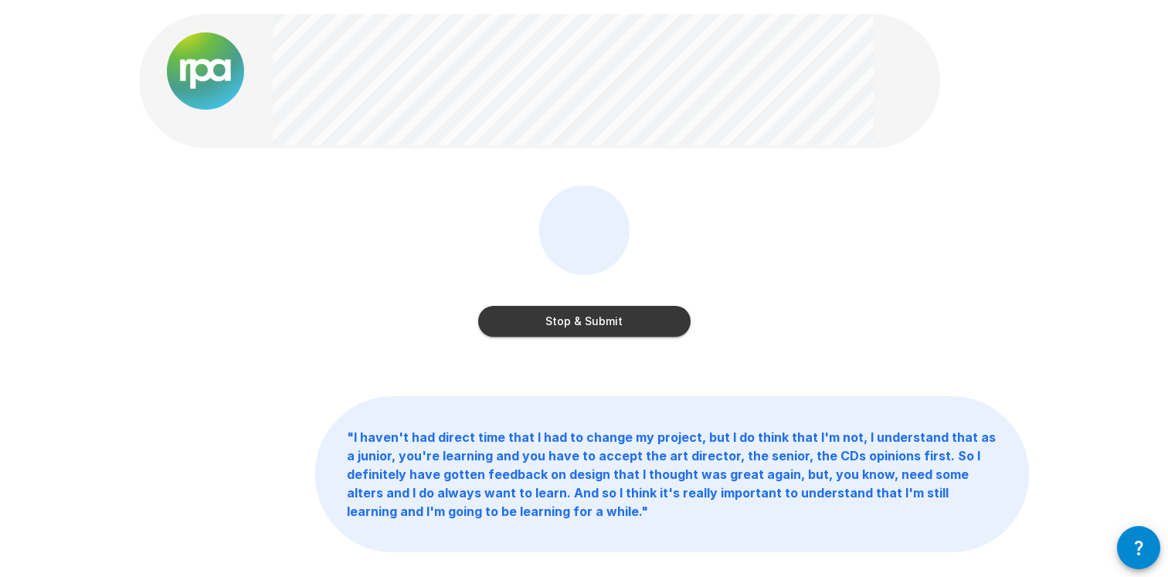
click at [610, 334] on button "Stop & Submit" at bounding box center [584, 321] width 212 height 31
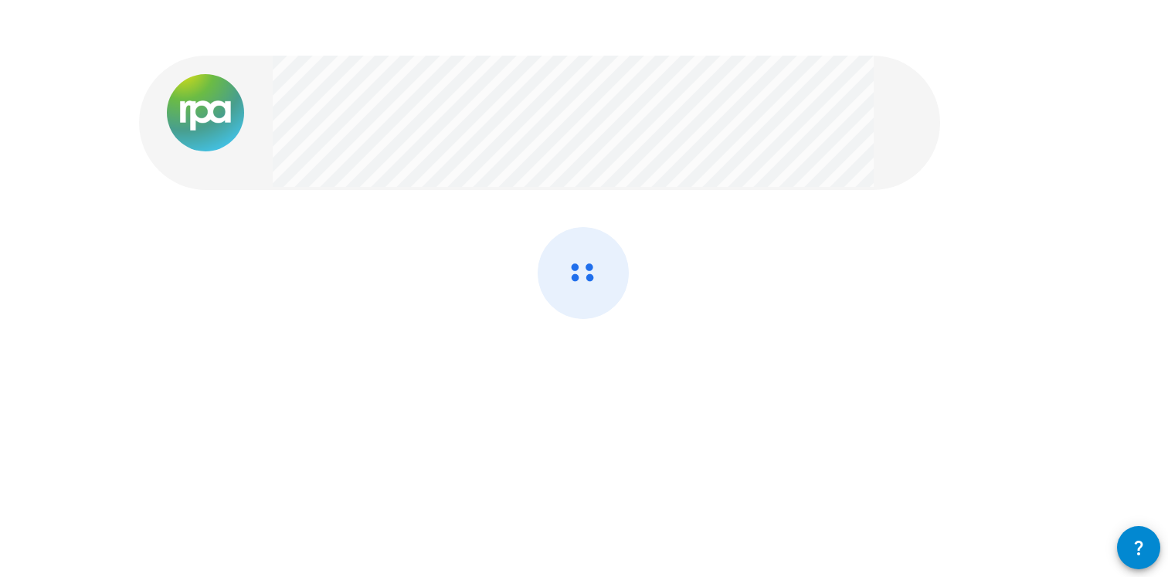
scroll to position [0, 0]
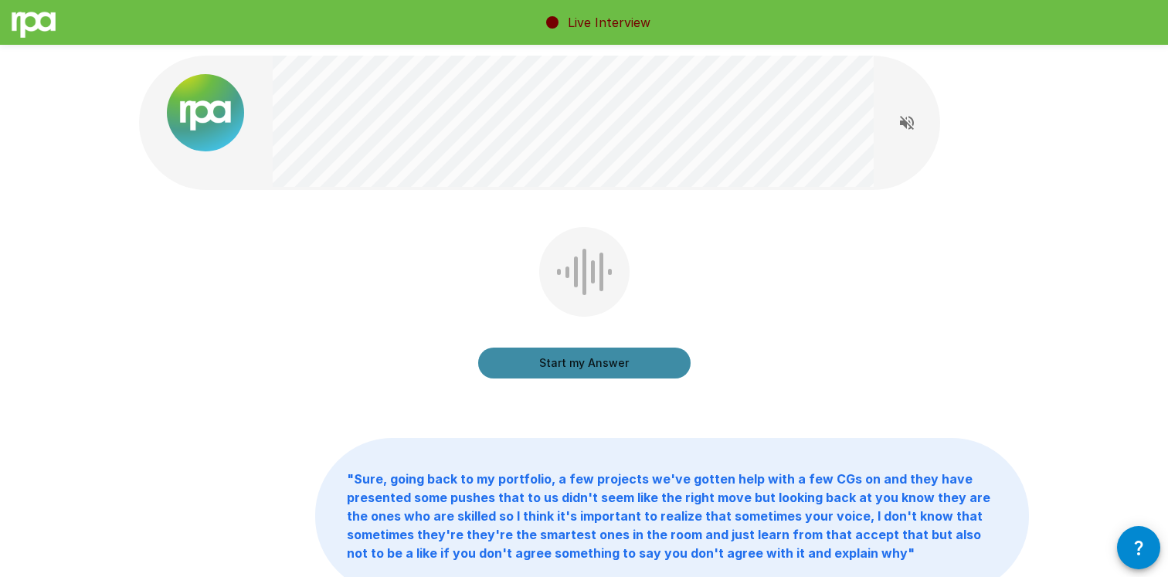
click at [618, 357] on button "Start my Answer" at bounding box center [584, 363] width 212 height 31
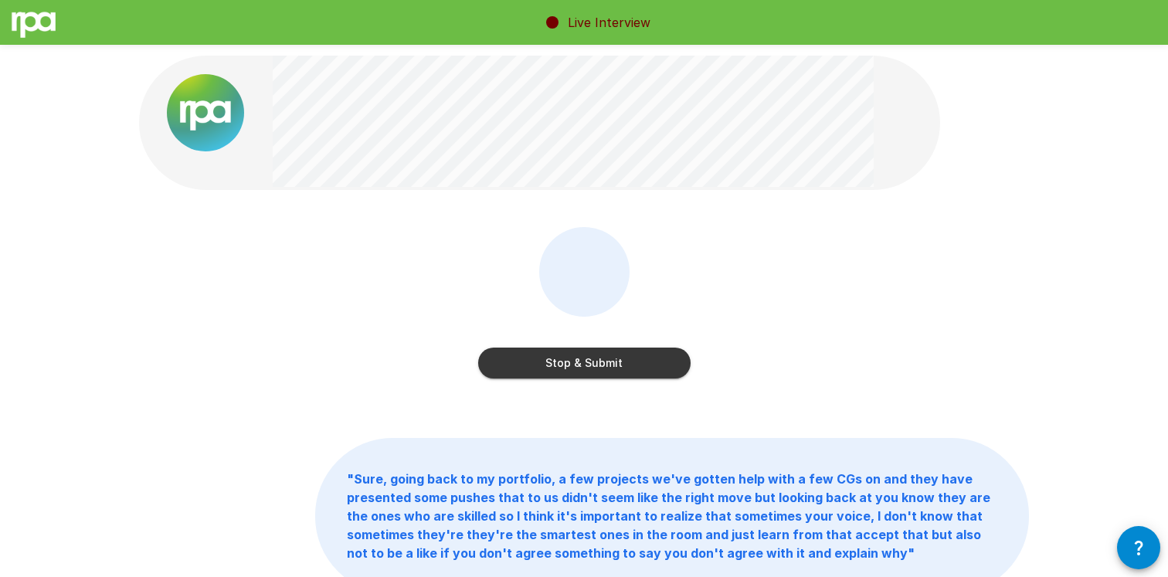
click at [616, 364] on button "Stop & Submit" at bounding box center [584, 363] width 212 height 31
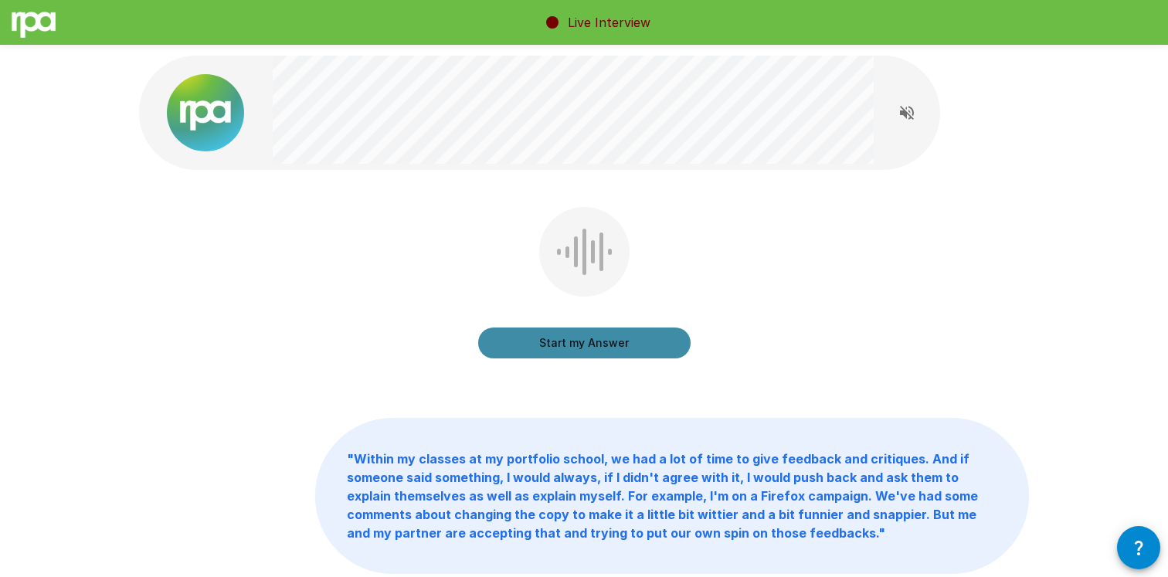
click at [619, 331] on button "Start my Answer" at bounding box center [584, 342] width 212 height 31
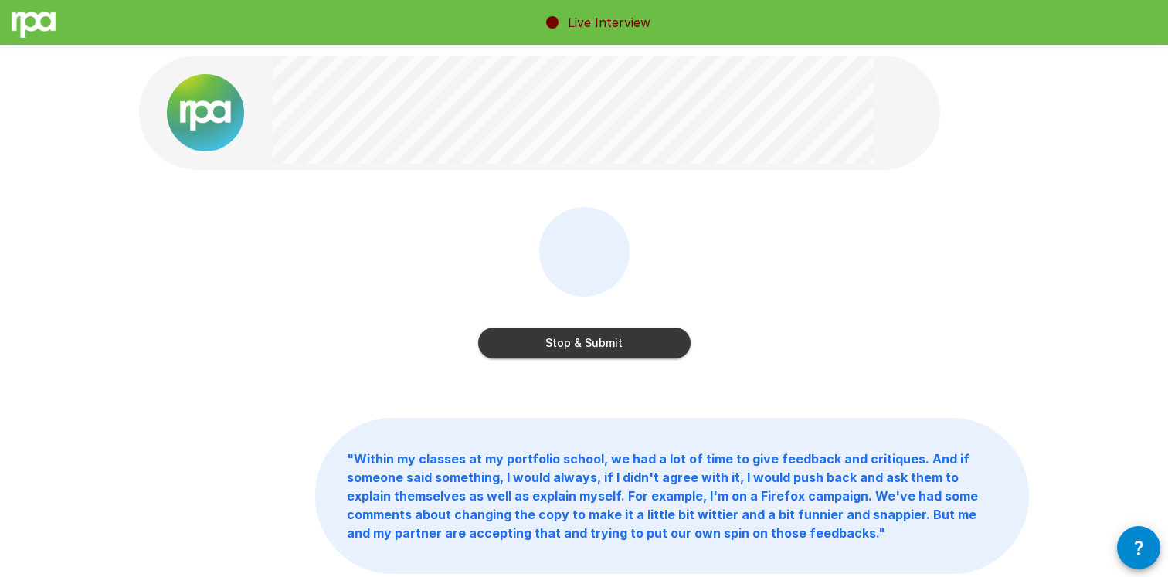
click at [618, 339] on button "Stop & Submit" at bounding box center [584, 342] width 212 height 31
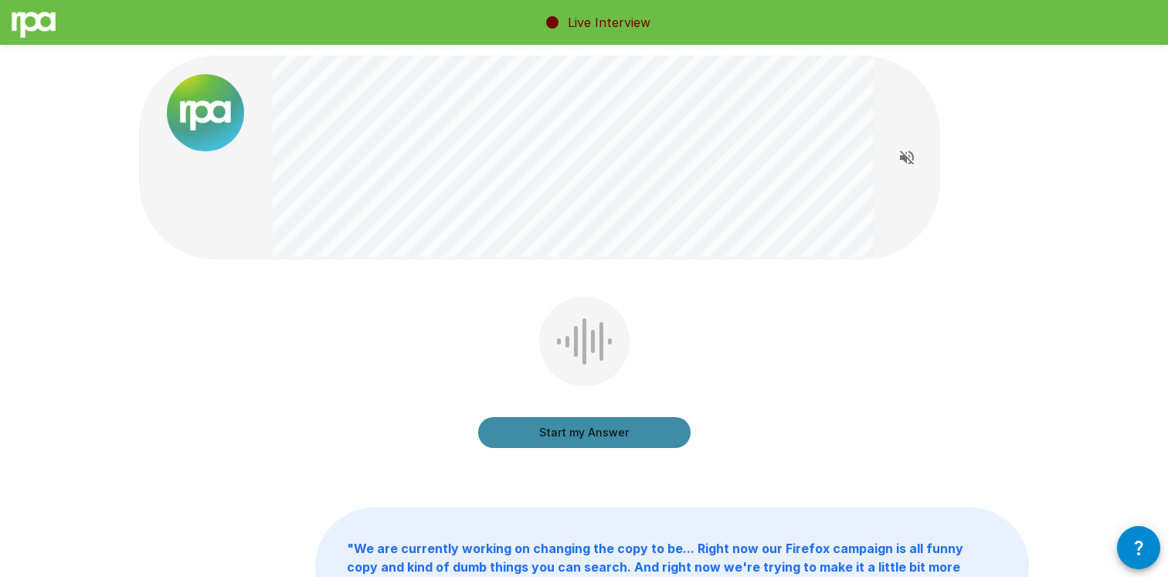
click at [632, 436] on button "Start my Answer" at bounding box center [584, 432] width 212 height 31
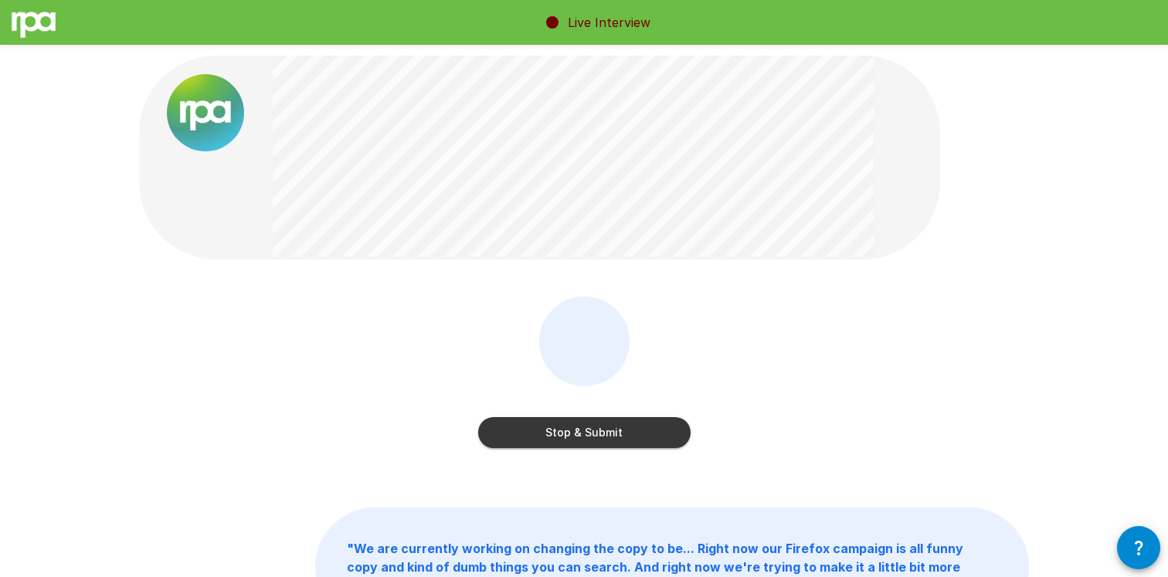
click at [632, 436] on button "Stop & Submit" at bounding box center [584, 432] width 212 height 31
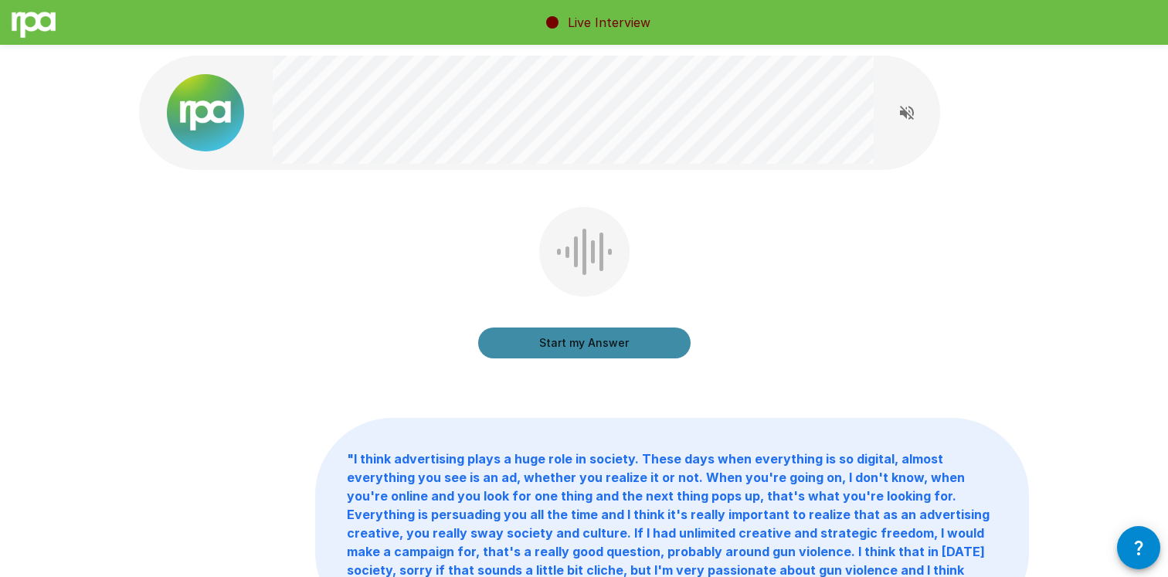
click at [598, 355] on button "Start my Answer" at bounding box center [584, 342] width 212 height 31
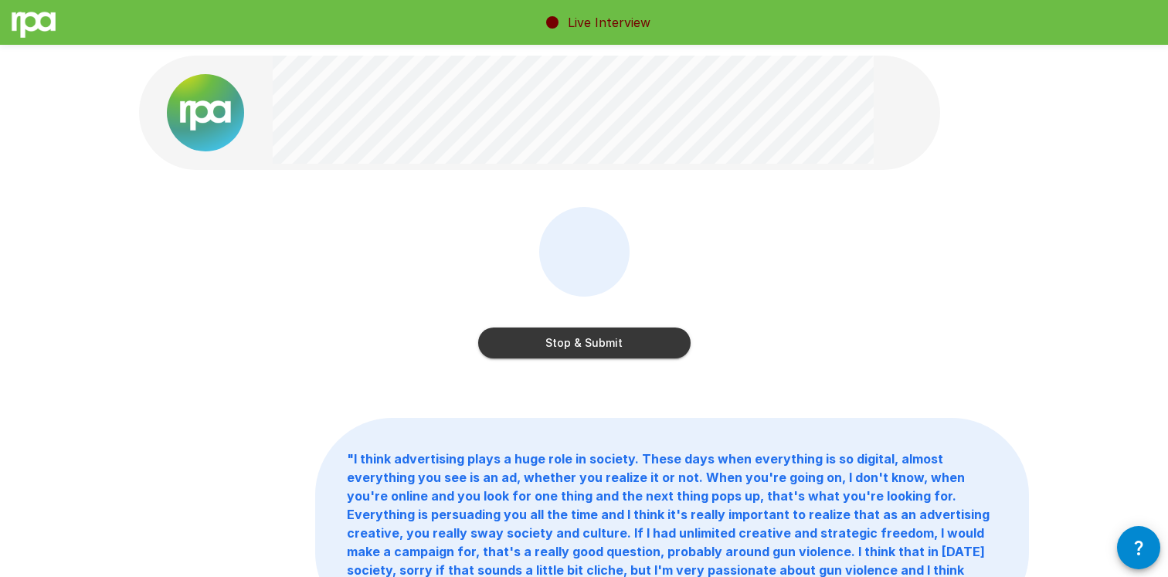
click at [598, 355] on button "Stop & Submit" at bounding box center [584, 342] width 212 height 31
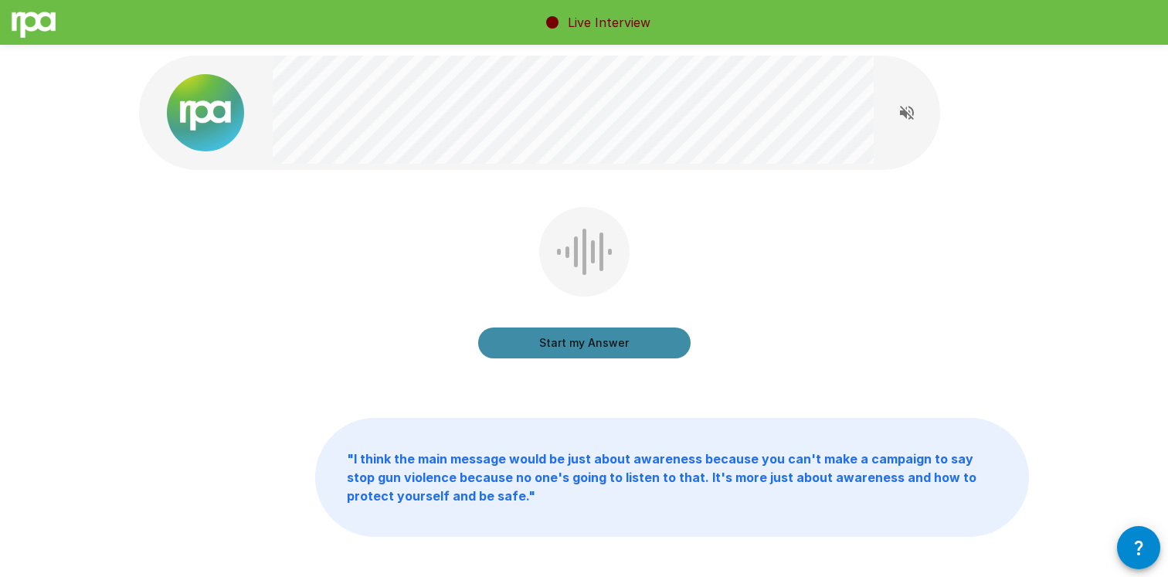
click at [598, 355] on button "Start my Answer" at bounding box center [584, 342] width 212 height 31
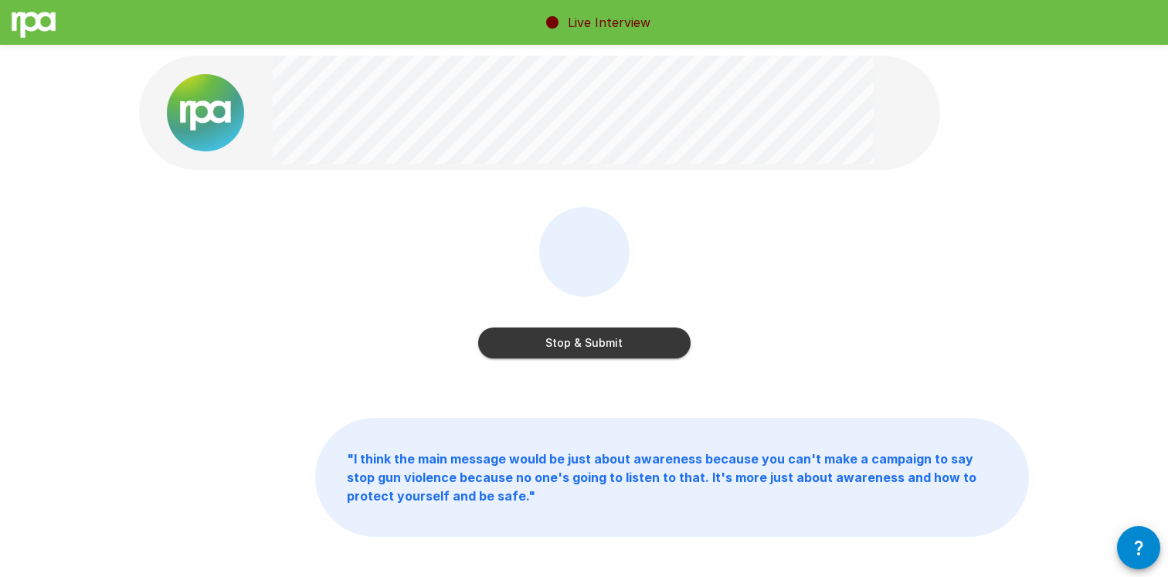
click at [598, 355] on button "Stop & Submit" at bounding box center [584, 342] width 212 height 31
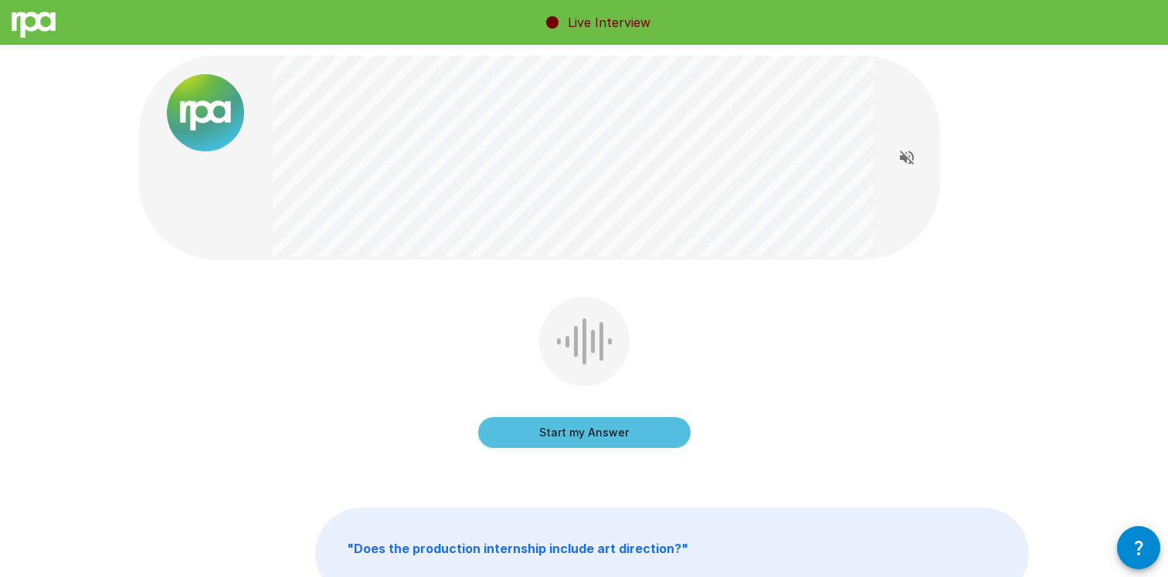
click at [591, 426] on button "Start my Answer" at bounding box center [584, 432] width 212 height 31
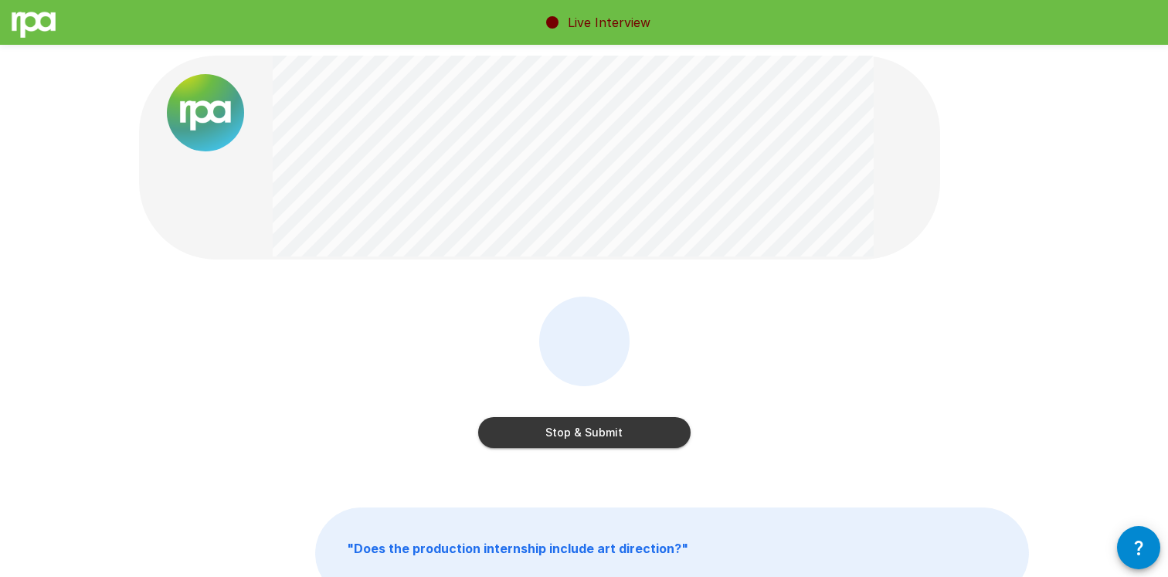
click at [591, 426] on button "Stop & Submit" at bounding box center [584, 432] width 212 height 31
